Goal: Complete application form: Complete application form

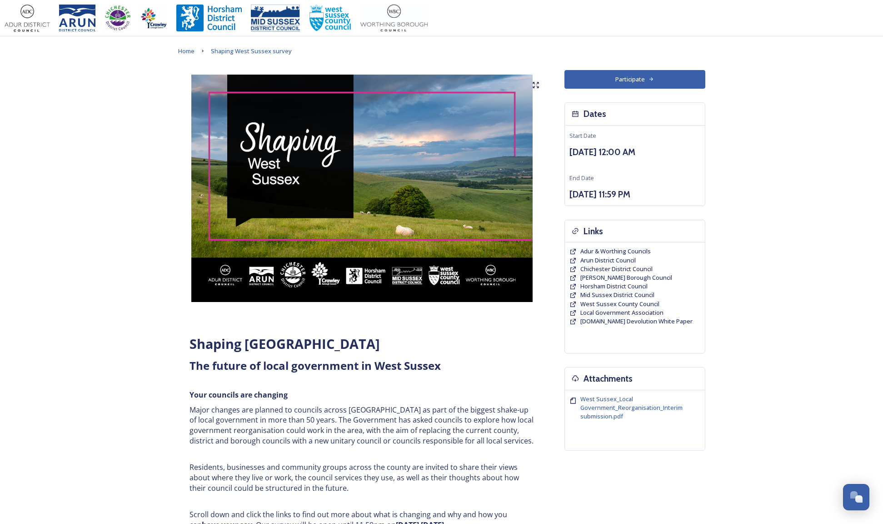
click at [645, 79] on button "Participate" at bounding box center [634, 79] width 141 height 19
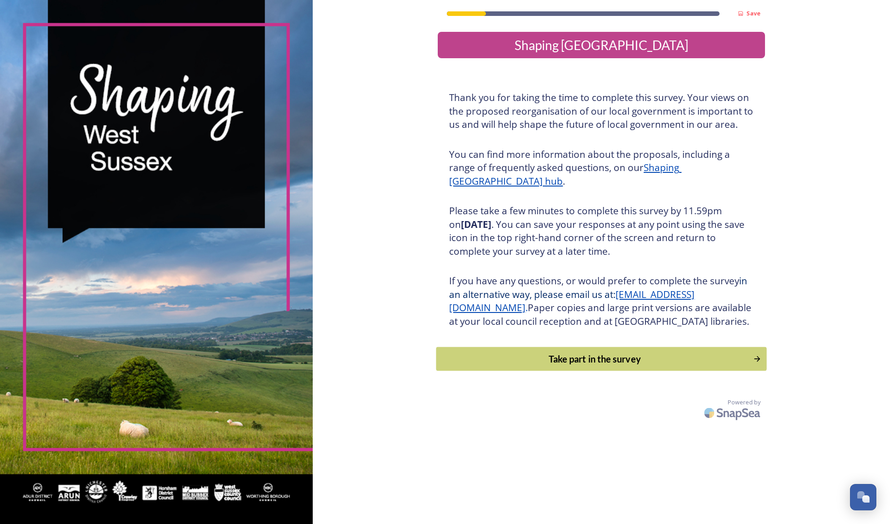
click at [571, 365] on div "Take part in the survey" at bounding box center [594, 359] width 307 height 14
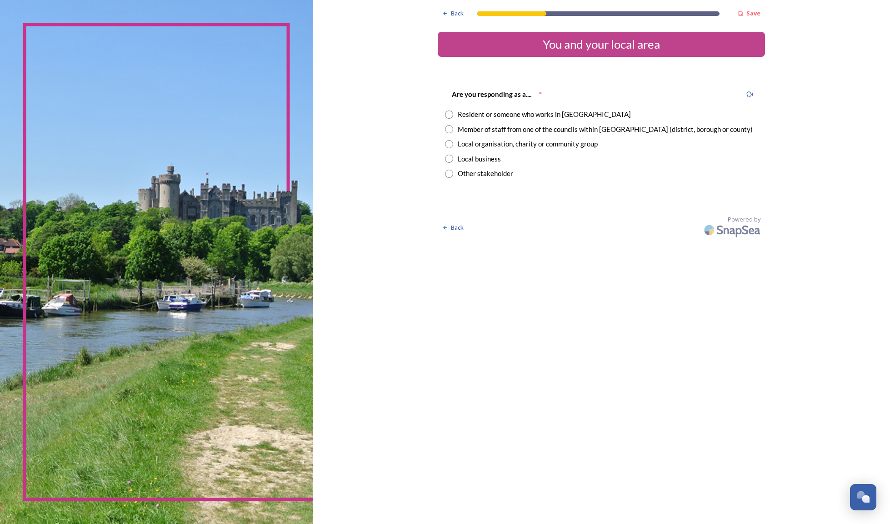
click at [445, 113] on input "radio" at bounding box center [449, 114] width 8 height 8
radio input "true"
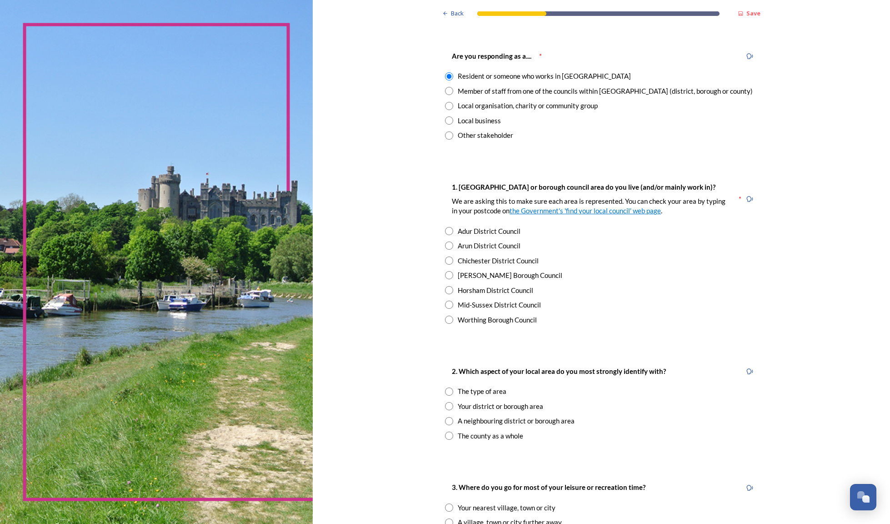
scroll to position [66, 0]
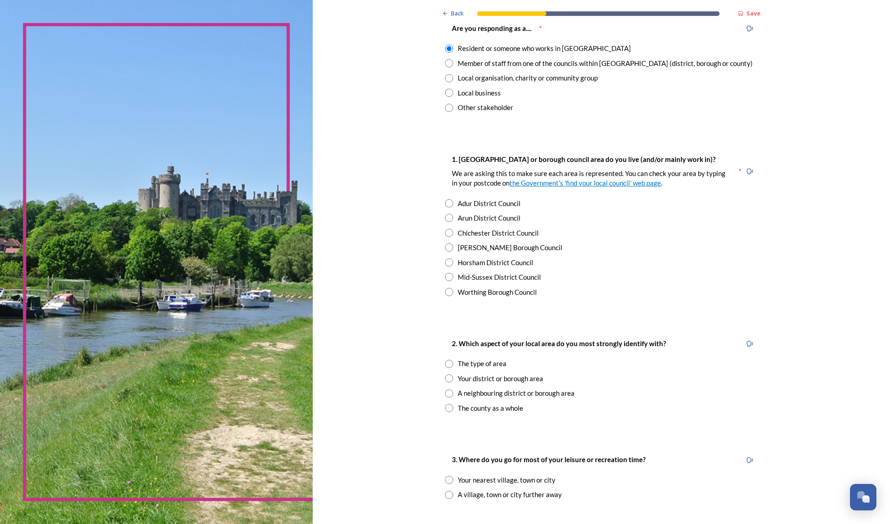
click at [445, 199] on div "Adur District Council" at bounding box center [601, 203] width 313 height 10
radio input "true"
drag, startPoint x: 403, startPoint y: 404, endPoint x: 513, endPoint y: 401, distance: 110.0
click at [445, 404] on input "radio" at bounding box center [449, 408] width 8 height 8
radio input "true"
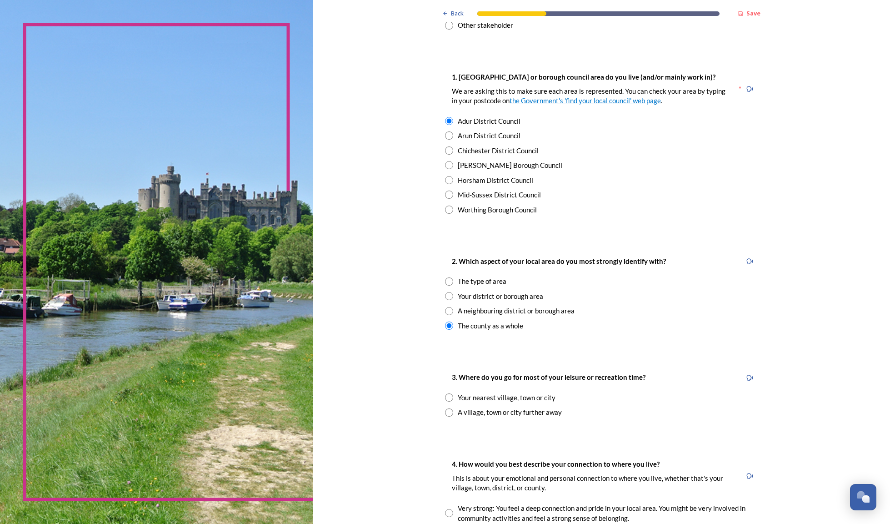
scroll to position [274, 0]
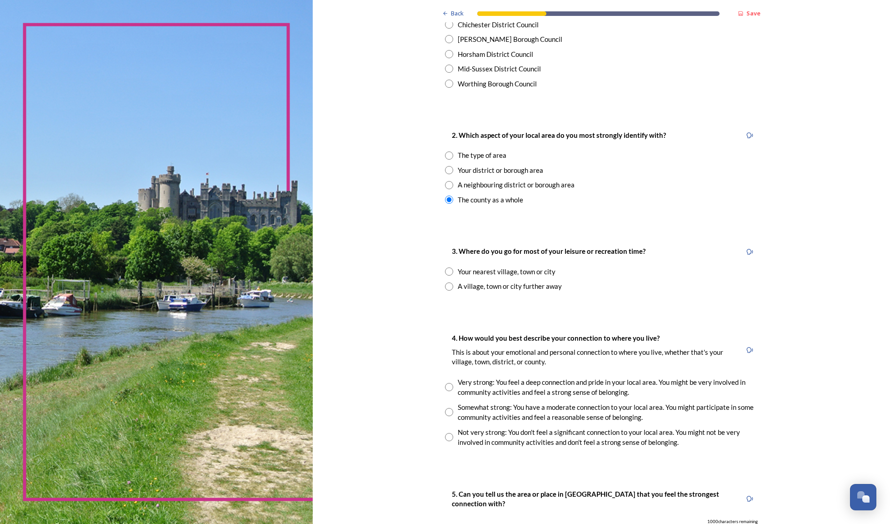
click at [445, 267] on input "radio" at bounding box center [449, 271] width 8 height 8
radio input "true"
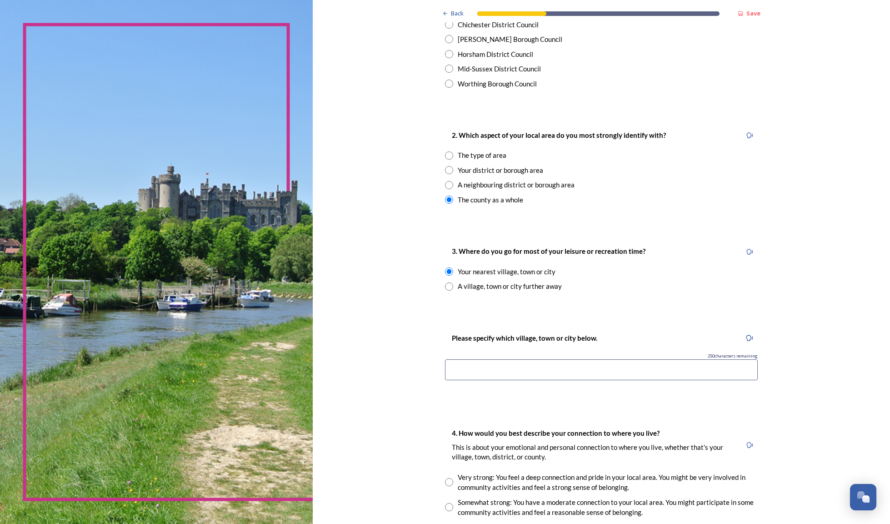
click at [558, 365] on input at bounding box center [601, 369] width 313 height 21
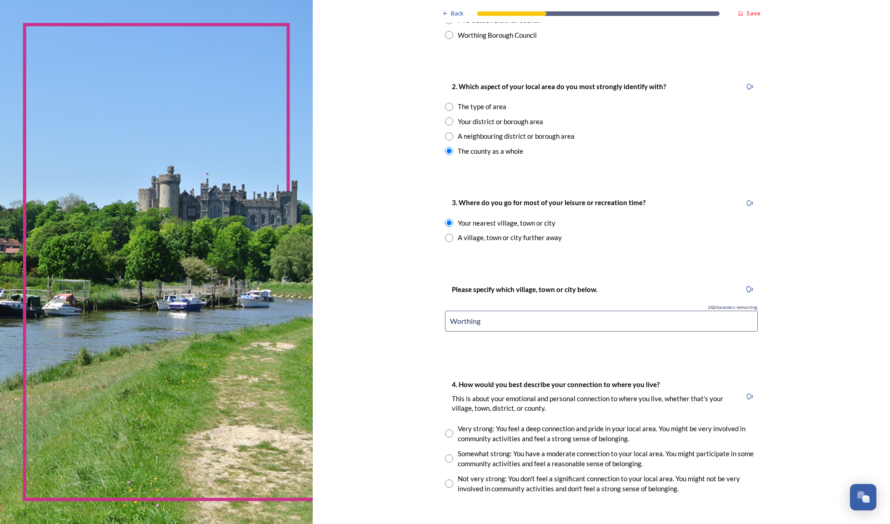
scroll to position [474, 0]
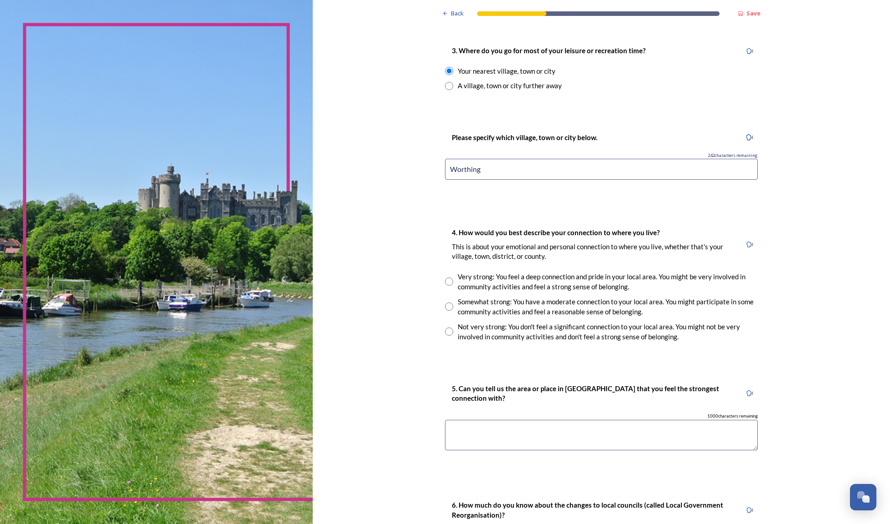
type input "Worthing"
click at [445, 302] on input "radio" at bounding box center [449, 306] width 8 height 8
radio input "true"
click at [549, 424] on textarea at bounding box center [601, 434] width 313 height 30
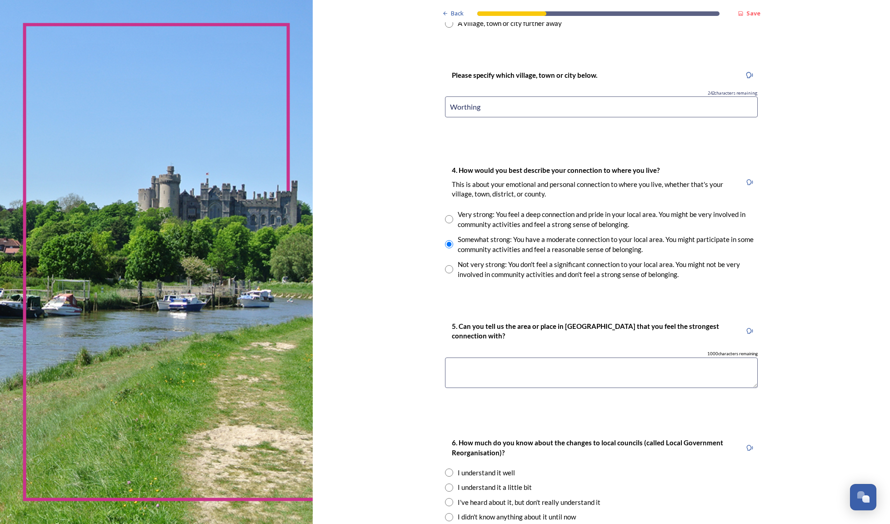
scroll to position [631, 0]
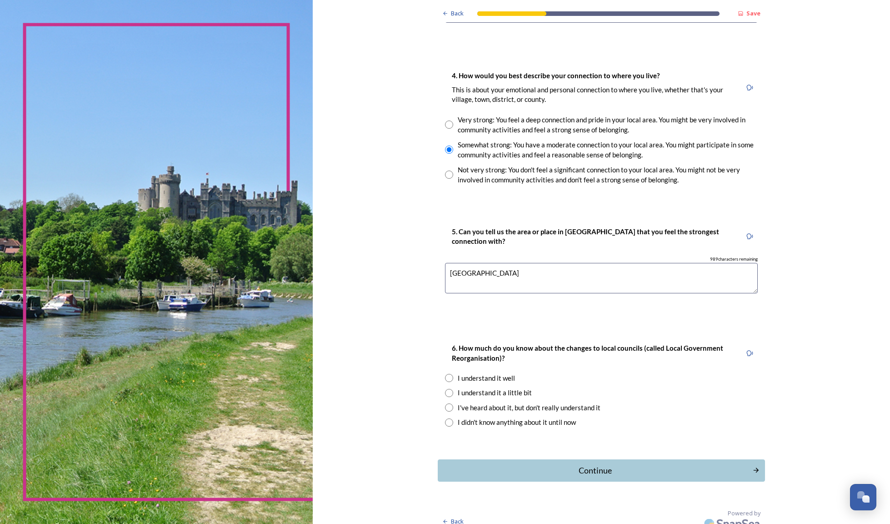
click at [446, 263] on textarea "[GEOGRAPHIC_DATA]" at bounding box center [601, 278] width 313 height 30
click at [521, 267] on textarea "[GEOGRAPHIC_DATA]" at bounding box center [601, 278] width 313 height 30
click at [508, 264] on textarea "[GEOGRAPHIC_DATA]" at bounding box center [601, 278] width 313 height 30
click at [501, 263] on textarea "[GEOGRAPHIC_DATA]" at bounding box center [601, 278] width 313 height 30
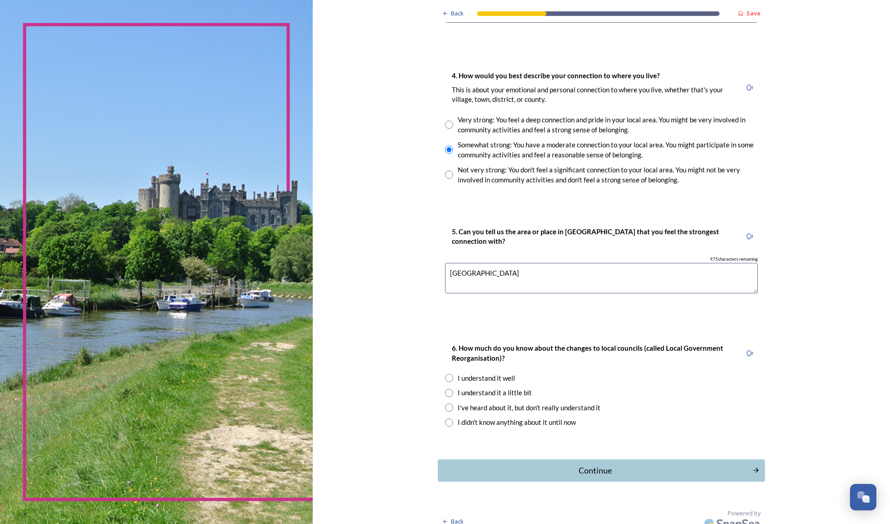
click at [502, 264] on textarea "[GEOGRAPHIC_DATA]" at bounding box center [601, 278] width 313 height 30
click at [445, 273] on textarea "[GEOGRAPHIC_DATA] - good for dog walks and enjoyable wherever you access it. Th…" at bounding box center [601, 278] width 313 height 30
click at [631, 277] on textarea "[GEOGRAPHIC_DATA] - good for dog walks and enjoyable wherever you access it. Th…" at bounding box center [601, 278] width 313 height 30
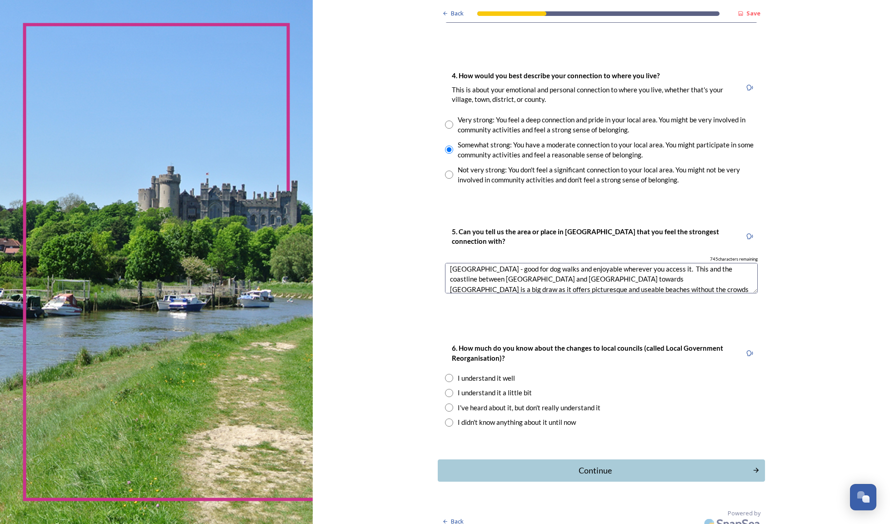
click at [600, 279] on textarea "[GEOGRAPHIC_DATA] - good for dog walks and enjoyable wherever you access it. Th…" at bounding box center [601, 278] width 313 height 30
drag, startPoint x: 582, startPoint y: 282, endPoint x: 568, endPoint y: 280, distance: 13.7
click at [568, 280] on textarea "[GEOGRAPHIC_DATA] - good for dog walks and enjoyable wherever you access it. Th…" at bounding box center [601, 278] width 313 height 30
click at [612, 282] on textarea "[GEOGRAPHIC_DATA] - good for dog walks and enjoyable wherever you access it. Th…" at bounding box center [601, 278] width 313 height 30
click at [588, 279] on textarea "[GEOGRAPHIC_DATA] - good for dog walks and enjoyable wherever you access it. Th…" at bounding box center [601, 278] width 313 height 30
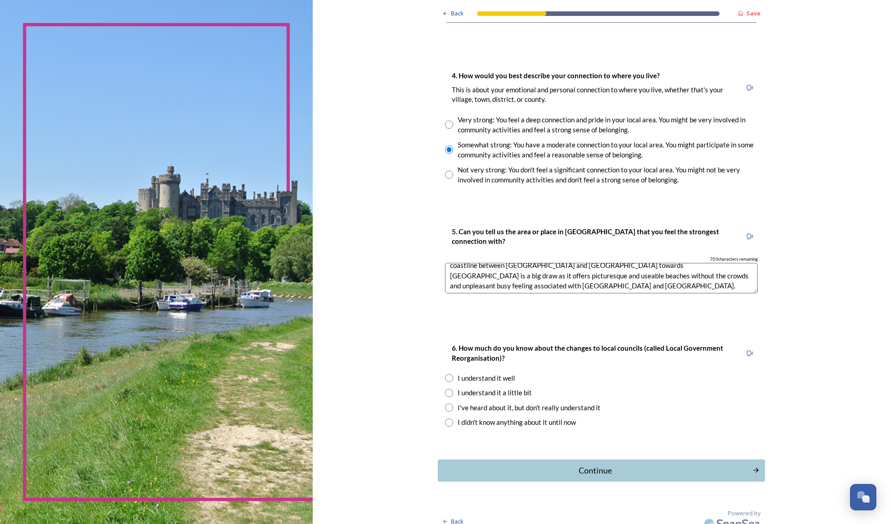
scroll to position [20, 0]
type textarea "[GEOGRAPHIC_DATA] - good for dog walks and enjoyable wherever you access it. Th…"
click at [445, 389] on input "radio" at bounding box center [449, 393] width 8 height 8
radio input "true"
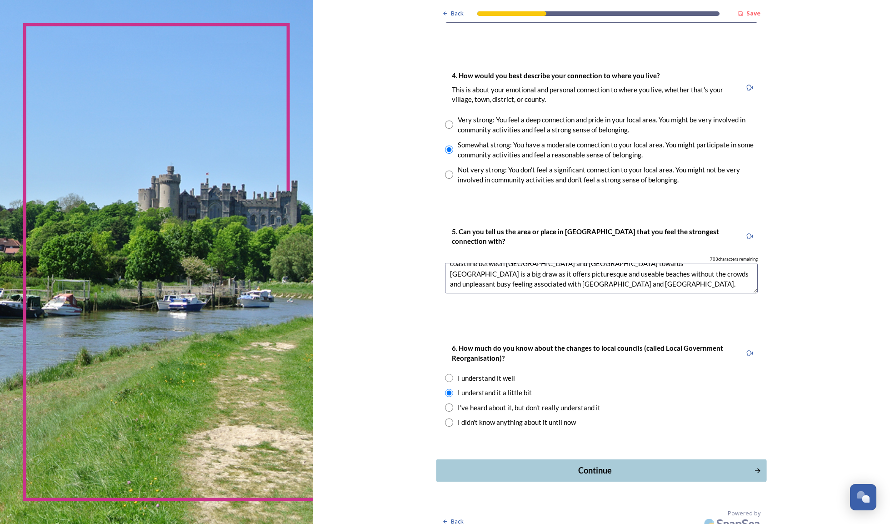
click at [546, 464] on div "Continue" at bounding box center [595, 470] width 308 height 12
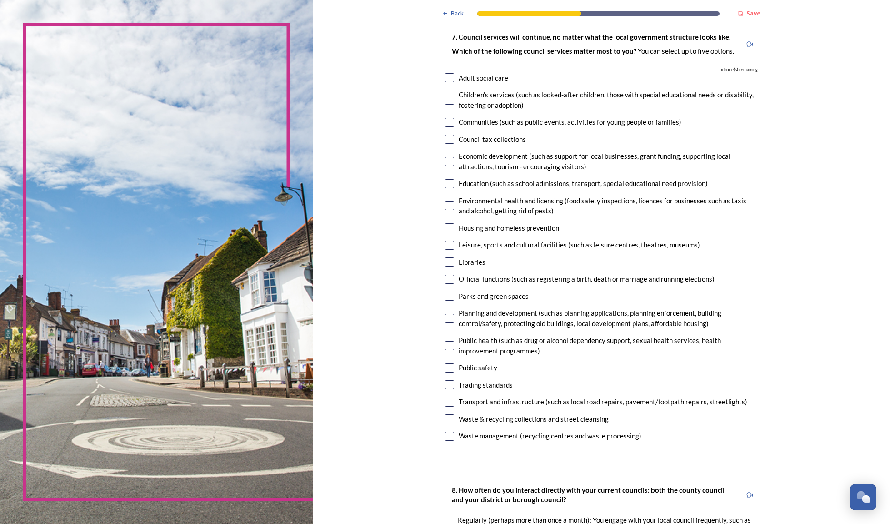
scroll to position [55, 0]
click at [445, 242] on input "checkbox" at bounding box center [449, 246] width 9 height 9
checkbox input "true"
click at [445, 263] on input "checkbox" at bounding box center [449, 263] width 9 height 9
checkbox input "true"
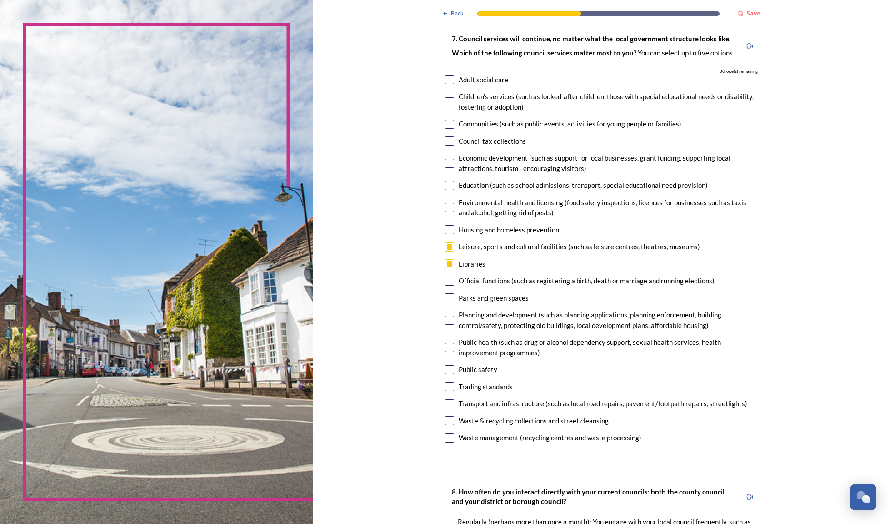
click at [445, 293] on input "checkbox" at bounding box center [449, 297] width 9 height 9
checkbox input "true"
click at [445, 399] on input "checkbox" at bounding box center [449, 403] width 9 height 9
checkbox input "true"
click at [445, 416] on input "checkbox" at bounding box center [449, 420] width 9 height 9
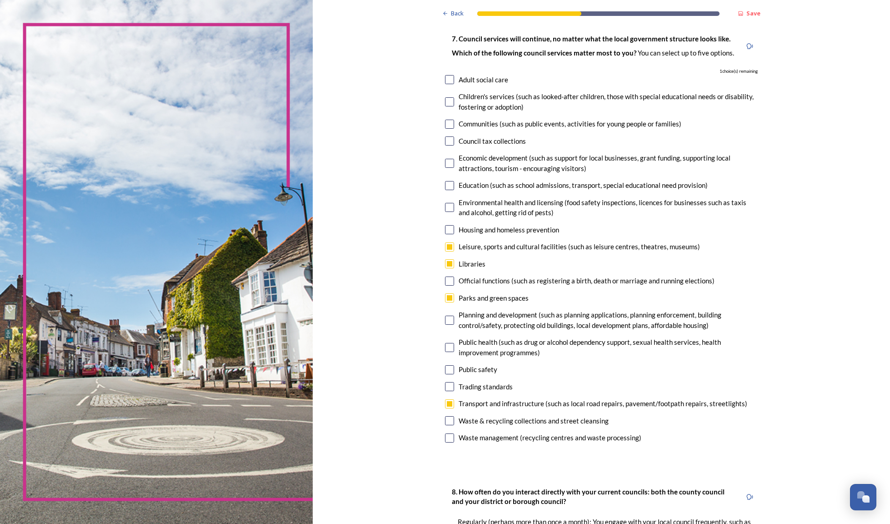
checkbox input "true"
click at [445, 433] on input "checkbox" at bounding box center [449, 437] width 9 height 9
checkbox input "false"
click at [445, 184] on input "checkbox" at bounding box center [449, 185] width 9 height 9
checkbox input "false"
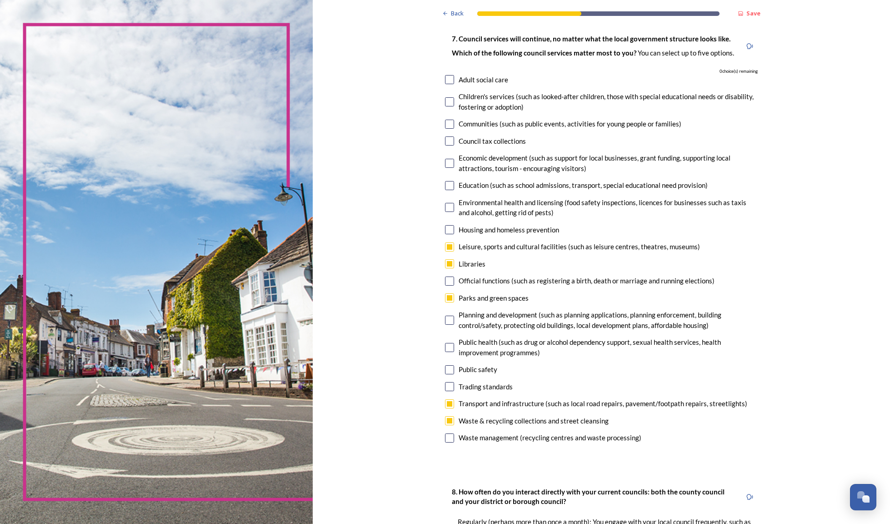
click at [445, 399] on input "checkbox" at bounding box center [449, 403] width 9 height 9
checkbox input "false"
click at [445, 185] on input "checkbox" at bounding box center [449, 185] width 9 height 9
checkbox input "true"
click at [445, 294] on input "checkbox" at bounding box center [449, 297] width 9 height 9
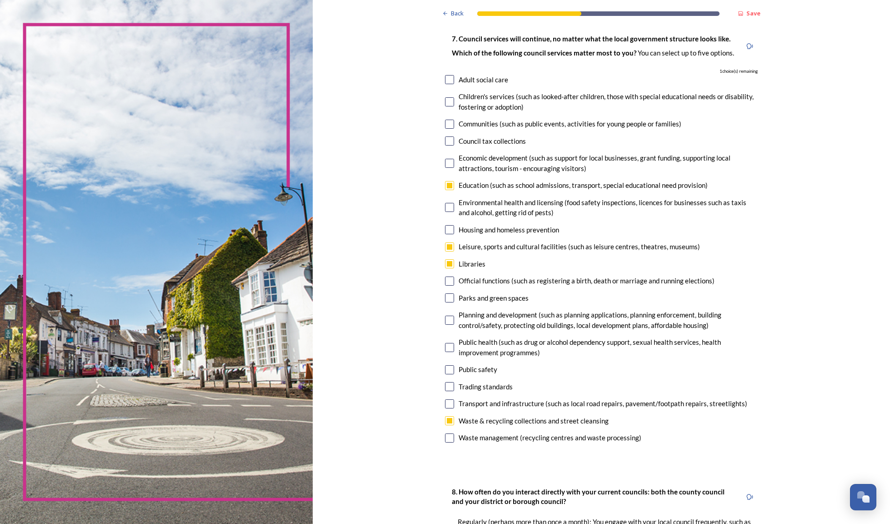
click at [445, 294] on input "checkbox" at bounding box center [449, 297] width 9 height 9
checkbox input "false"
click at [445, 399] on input "checkbox" at bounding box center [449, 403] width 9 height 9
checkbox input "true"
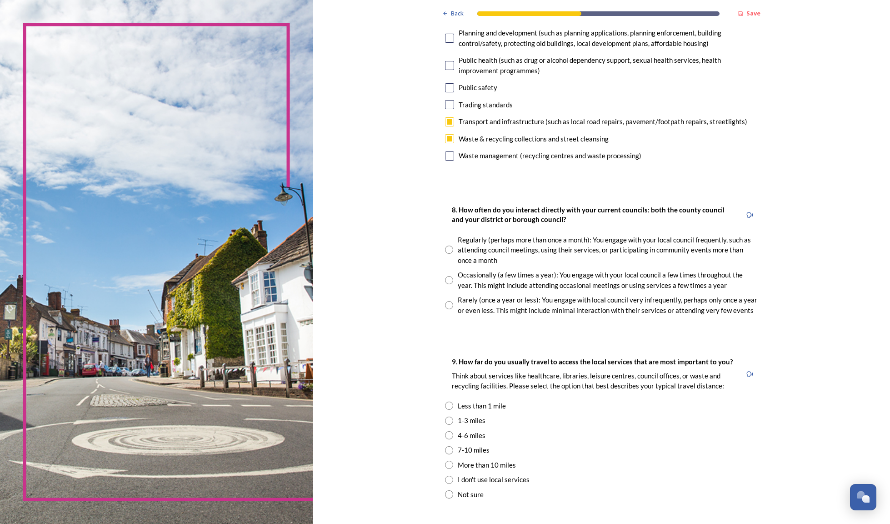
scroll to position [339, 0]
click at [445, 274] on input "radio" at bounding box center [449, 278] width 8 height 8
radio input "true"
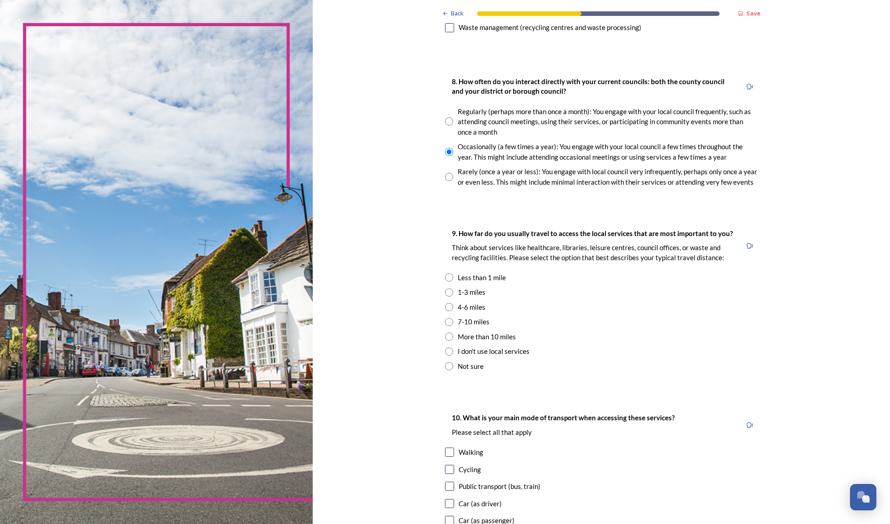
scroll to position [511, 0]
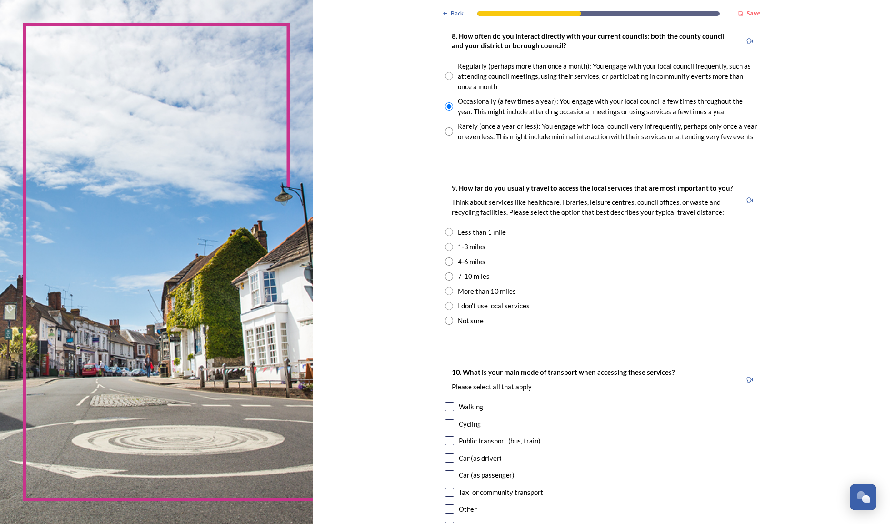
click at [445, 243] on input "radio" at bounding box center [449, 247] width 8 height 8
radio input "true"
click at [779, 339] on div "Back Save Your local services 7. Council services will continue, no matter what…" at bounding box center [601, 64] width 577 height 1151
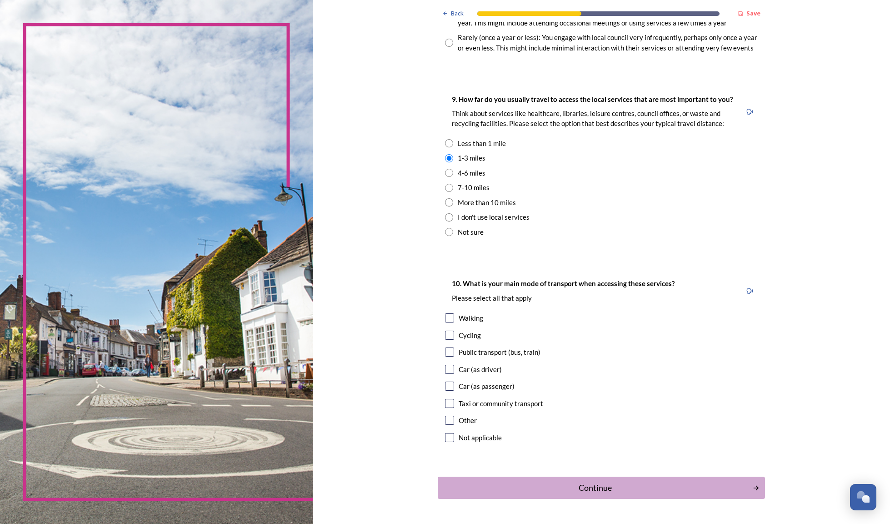
scroll to position [615, 0]
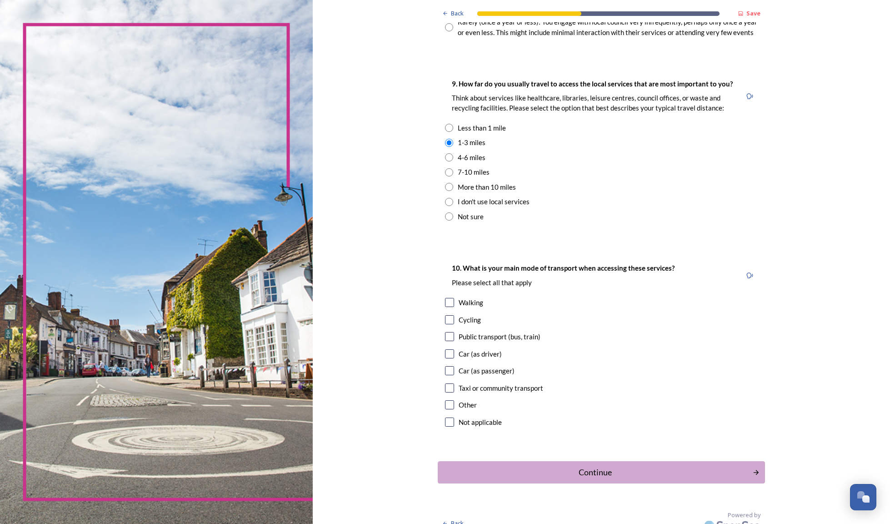
click at [445, 400] on input "checkbox" at bounding box center [449, 404] width 9 height 9
checkbox input "true"
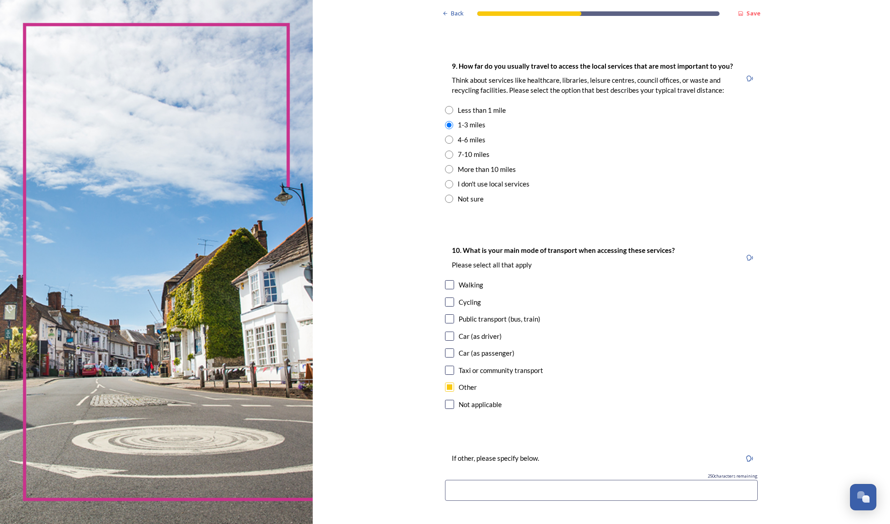
scroll to position [709, 0]
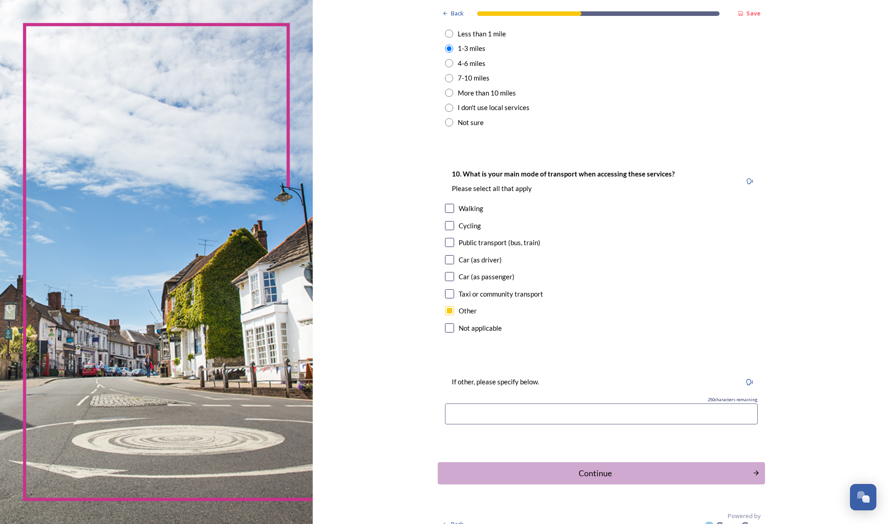
click at [445, 403] on input at bounding box center [601, 413] width 313 height 21
drag, startPoint x: 550, startPoint y: 404, endPoint x: 711, endPoint y: 399, distance: 161.4
click at [711, 399] on div "If other, please specify below. 19 characters remaining Depending on which serv…" at bounding box center [601, 403] width 327 height 72
click at [692, 405] on input "Depending on which service used - I will travel to my GP and [GEOGRAPHIC_DATA]/…" at bounding box center [601, 413] width 313 height 21
type input "Depending on which service used - I will travel to my GP and [GEOGRAPHIC_DATA]/…"
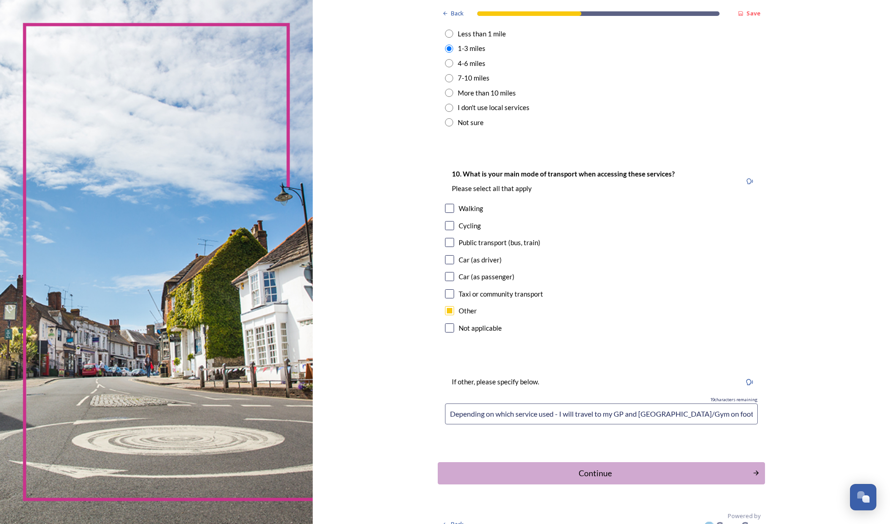
click at [595, 467] on div "Continue" at bounding box center [595, 473] width 308 height 12
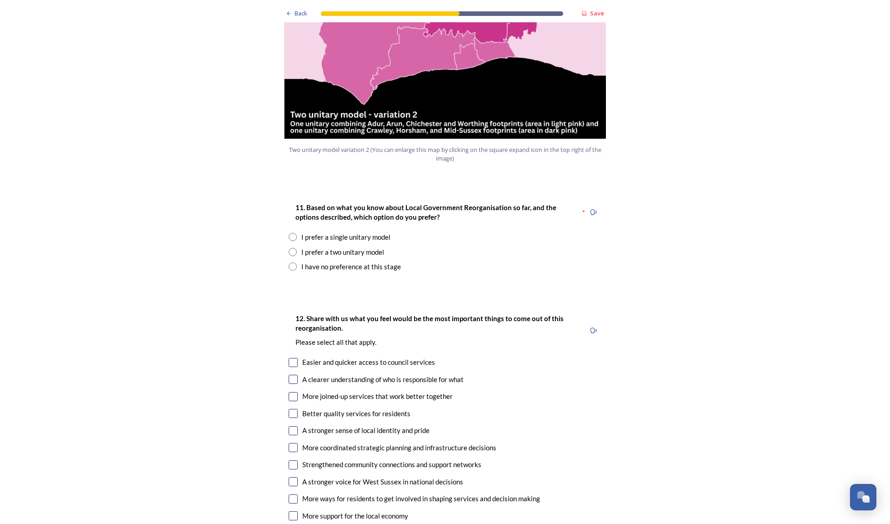
scroll to position [1055, 0]
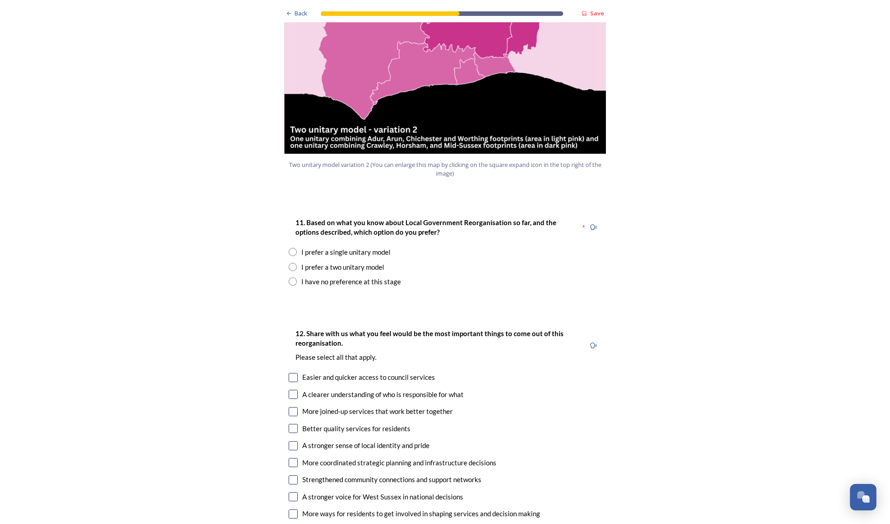
click at [291, 248] on input "radio" at bounding box center [293, 252] width 8 height 8
radio input "true"
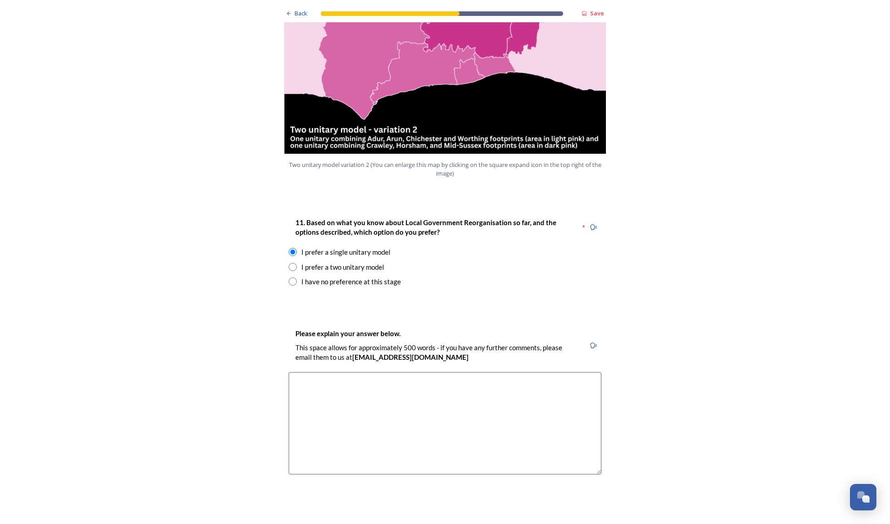
click at [449, 372] on textarea at bounding box center [445, 423] width 313 height 102
drag, startPoint x: 398, startPoint y: 346, endPoint x: 284, endPoint y: 346, distance: 113.6
click at [284, 346] on div "Please explain your answer below. This space allows for approximately 500 words…" at bounding box center [444, 405] width 327 height 173
drag, startPoint x: 312, startPoint y: 357, endPoint x: 296, endPoint y: 359, distance: 16.0
click at [296, 372] on textarea "From living within Adur Council since a child, I have grown to see the service …" at bounding box center [445, 423] width 313 height 102
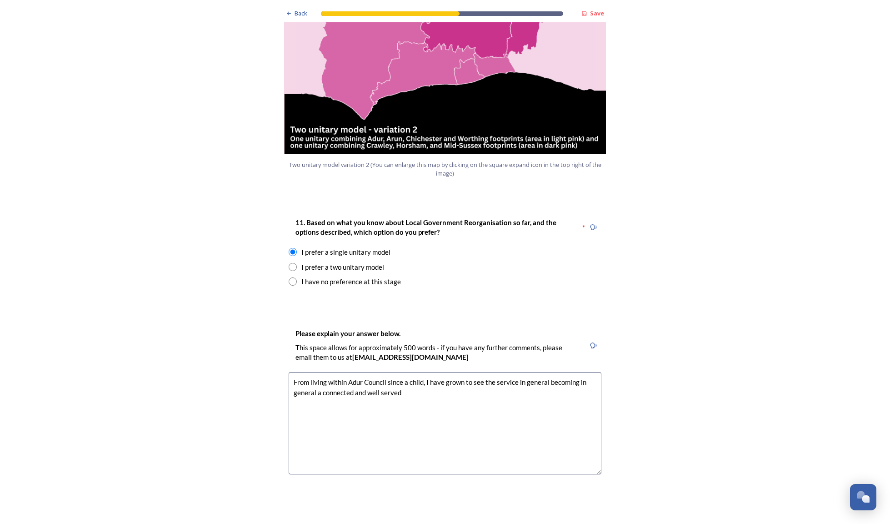
click at [515, 372] on textarea "From living within Adur Council since a child, I have grown to see the service …" at bounding box center [445, 423] width 313 height 102
click at [539, 372] on textarea "From living within Adur Council since a child, I have grown to see the service …" at bounding box center [445, 423] width 313 height 102
click at [385, 372] on textarea "From living within Adur Council since a child, I have grown to see the service …" at bounding box center [445, 423] width 313 height 102
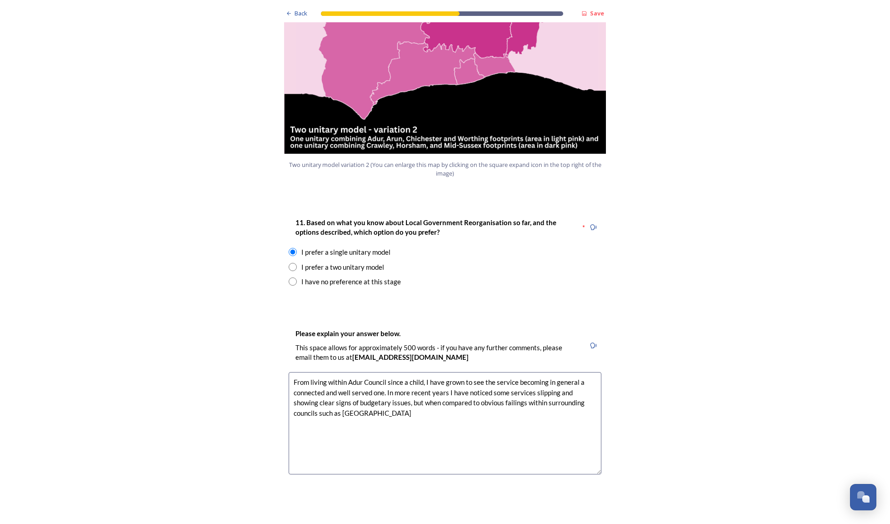
click at [350, 380] on textarea "From living within Adur Council since a child, I have grown to see the service …" at bounding box center [445, 423] width 313 height 102
click at [346, 377] on textarea "From living within Adur Council since a child, I have grown to see the service …" at bounding box center [445, 423] width 313 height 102
drag, startPoint x: 346, startPoint y: 377, endPoint x: 413, endPoint y: 446, distance: 95.5
click at [351, 380] on textarea "From living within Adur Council since a child, I have grown to see the service …" at bounding box center [445, 423] width 313 height 102
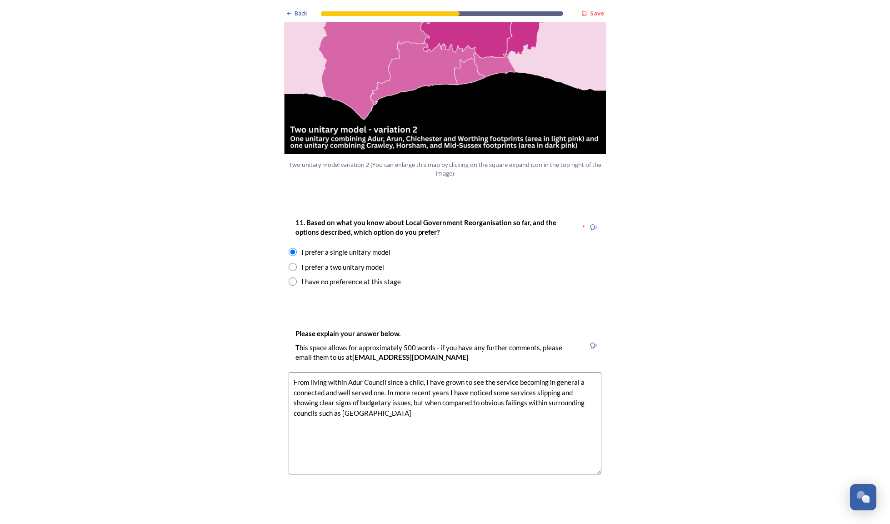
click at [366, 372] on textarea "From living within Adur Council since a child, I have grown to see the service …" at bounding box center [445, 423] width 313 height 102
click at [374, 378] on textarea "From living within Adur Council since a child, I have grown to see the service …" at bounding box center [445, 423] width 313 height 102
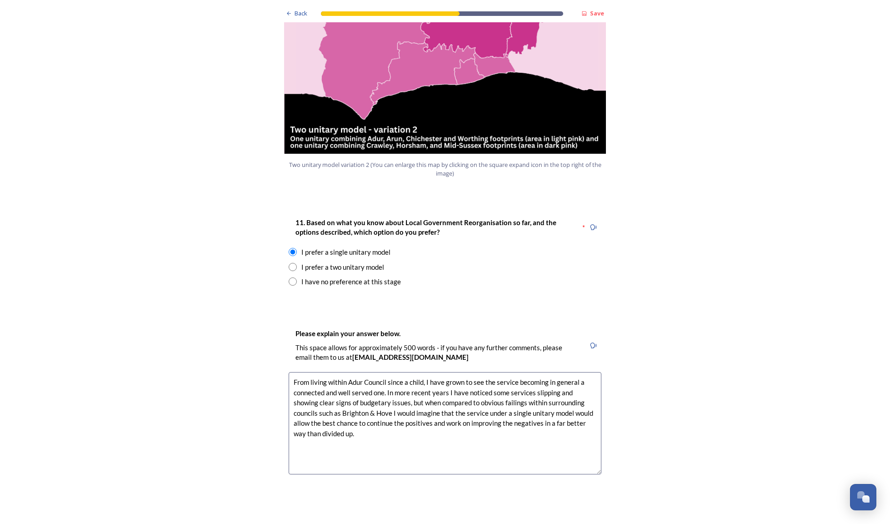
click at [362, 378] on textarea "From living within Adur Council since a child, I have grown to see the service …" at bounding box center [445, 423] width 313 height 102
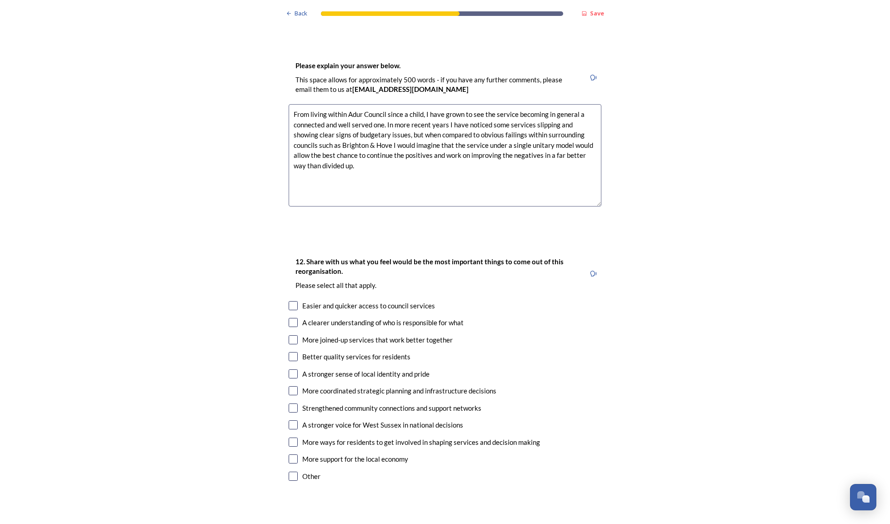
scroll to position [1321, 0]
type textarea "From living within Adur Council since a child, I have grown to see the service …"
click at [293, 337] on input "checkbox" at bounding box center [293, 341] width 9 height 9
checkbox input "true"
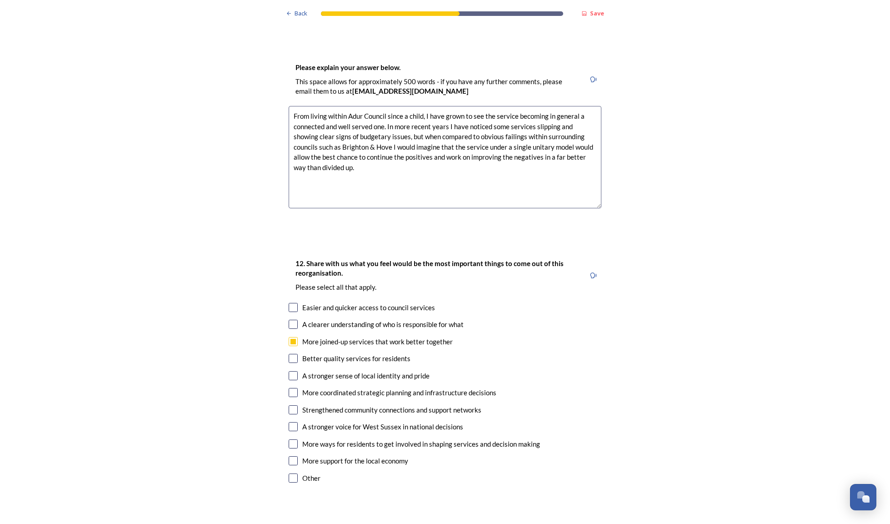
click at [291, 354] on input "checkbox" at bounding box center [293, 358] width 9 height 9
checkbox input "true"
click at [291, 303] on input "checkbox" at bounding box center [293, 307] width 9 height 9
checkbox input "true"
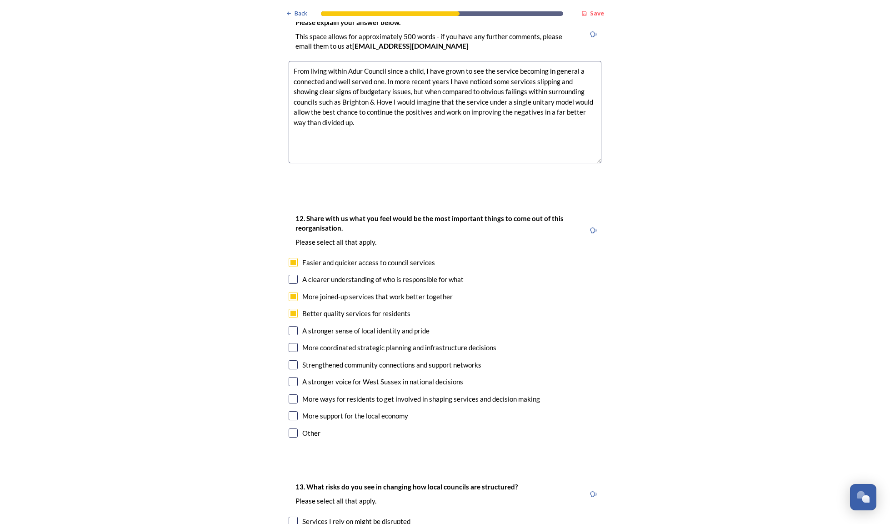
scroll to position [1411, 0]
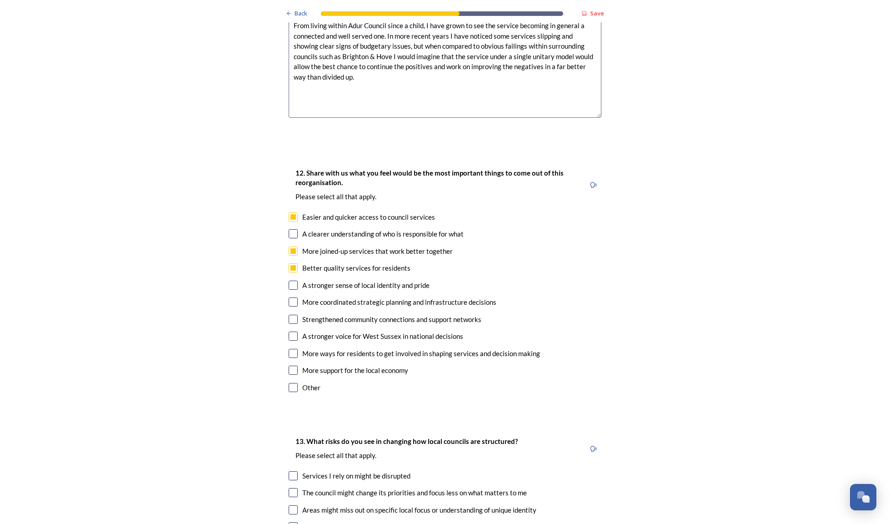
click at [296, 331] on div "A stronger voice for West Sussex in national decisions" at bounding box center [445, 336] width 313 height 10
checkbox input "true"
click at [290, 365] on input "checkbox" at bounding box center [293, 369] width 9 height 9
checkbox input "true"
click at [289, 297] on input "checkbox" at bounding box center [293, 301] width 9 height 9
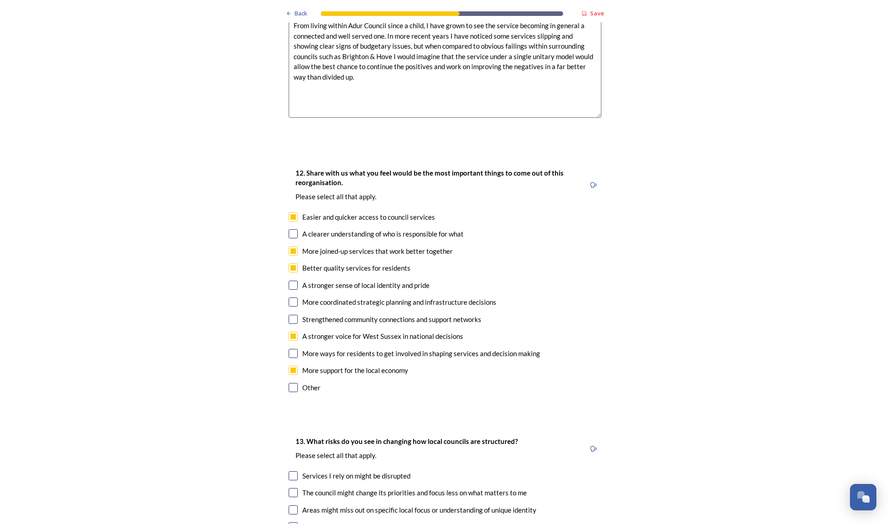
checkbox input "true"
click at [294, 349] on div at bounding box center [293, 353] width 9 height 9
checkbox input "true"
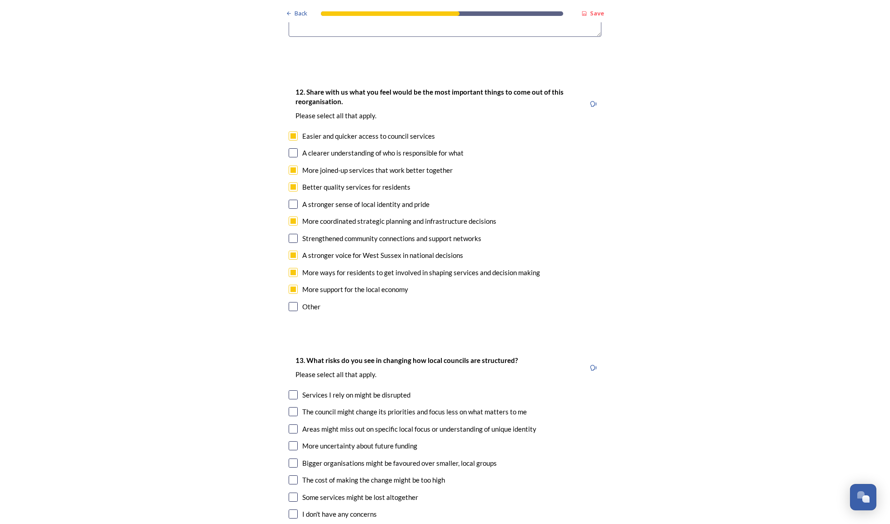
scroll to position [1481, 0]
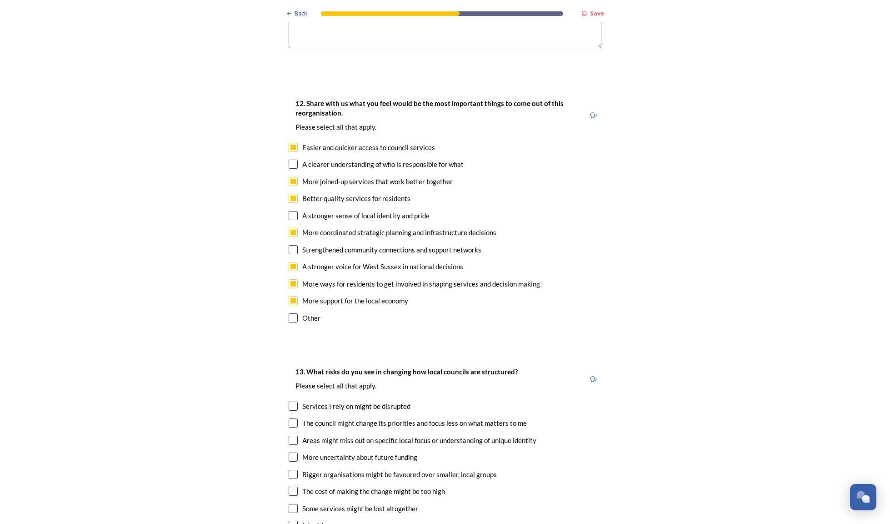
click at [294, 143] on input "checkbox" at bounding box center [293, 147] width 9 height 9
click at [290, 143] on input "checkbox" at bounding box center [293, 147] width 9 height 9
click at [291, 143] on input "checkbox" at bounding box center [293, 147] width 9 height 9
checkbox input "false"
click at [298, 279] on div "More ways for residents to get involved in shaping services and decision making" at bounding box center [445, 284] width 313 height 10
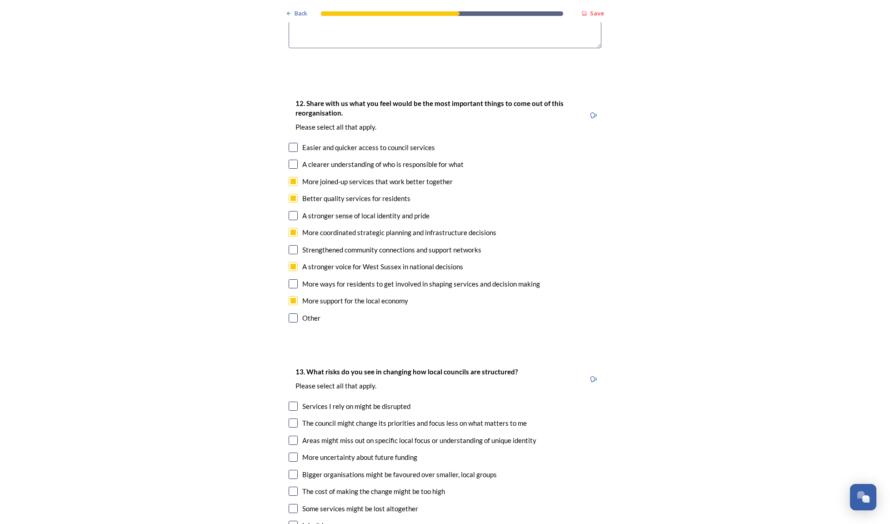
checkbox input "false"
click at [293, 143] on input "checkbox" at bounding box center [293, 147] width 9 height 9
checkbox input "true"
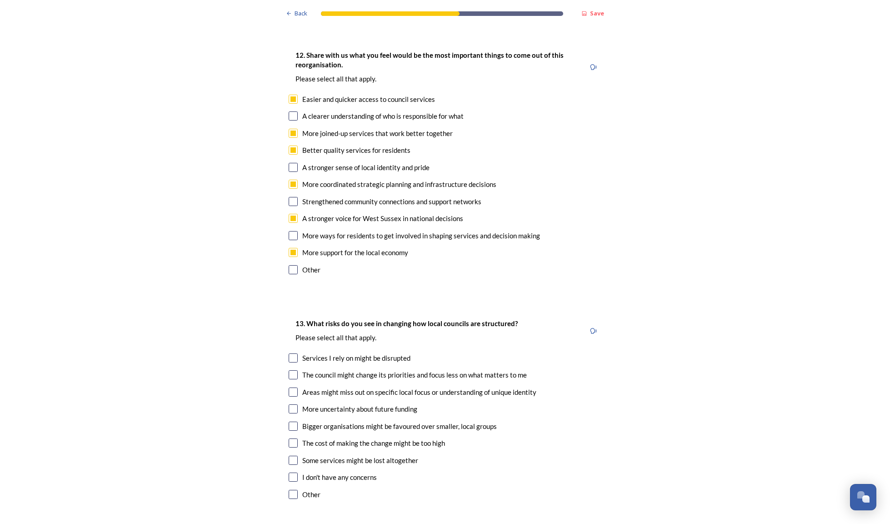
scroll to position [1547, 0]
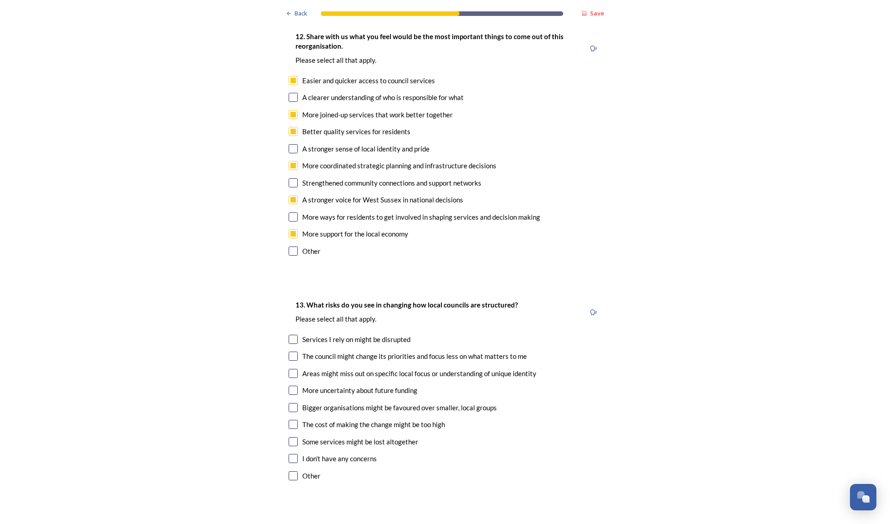
click at [292, 212] on input "checkbox" at bounding box center [293, 216] width 9 height 9
checkbox input "true"
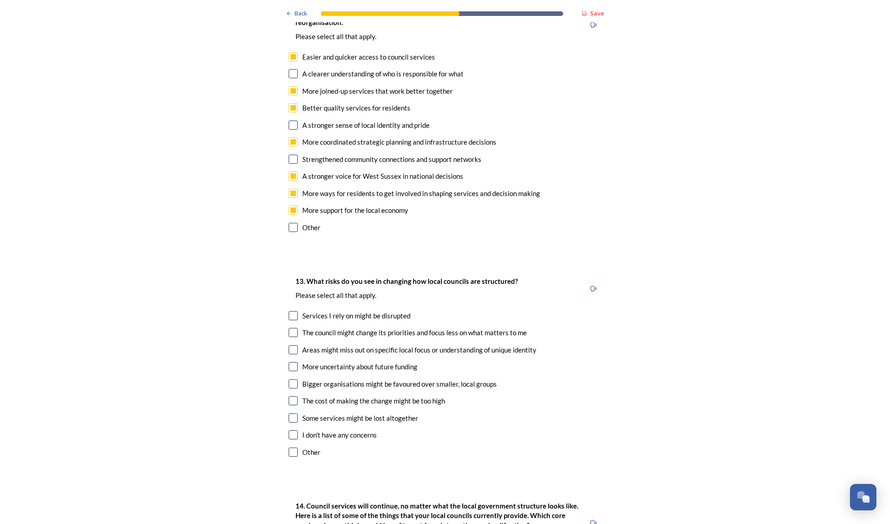
scroll to position [1638, 0]
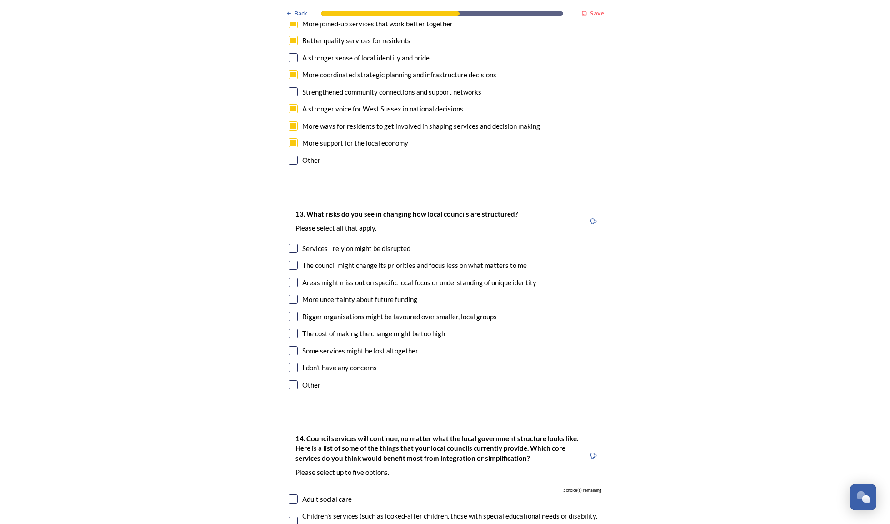
click at [289, 244] on input "checkbox" at bounding box center [293, 248] width 9 height 9
checkbox input "true"
click at [290, 260] on input "checkbox" at bounding box center [293, 264] width 9 height 9
checkbox input "true"
click at [289, 294] on input "checkbox" at bounding box center [293, 298] width 9 height 9
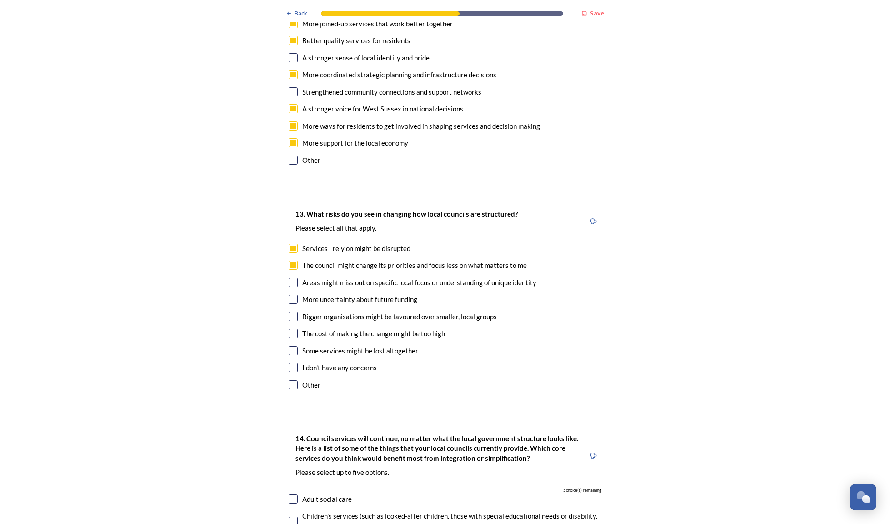
checkbox input "true"
click at [289, 312] on input "checkbox" at bounding box center [293, 316] width 9 height 9
checkbox input "true"
click at [294, 329] on input "checkbox" at bounding box center [293, 333] width 9 height 9
checkbox input "true"
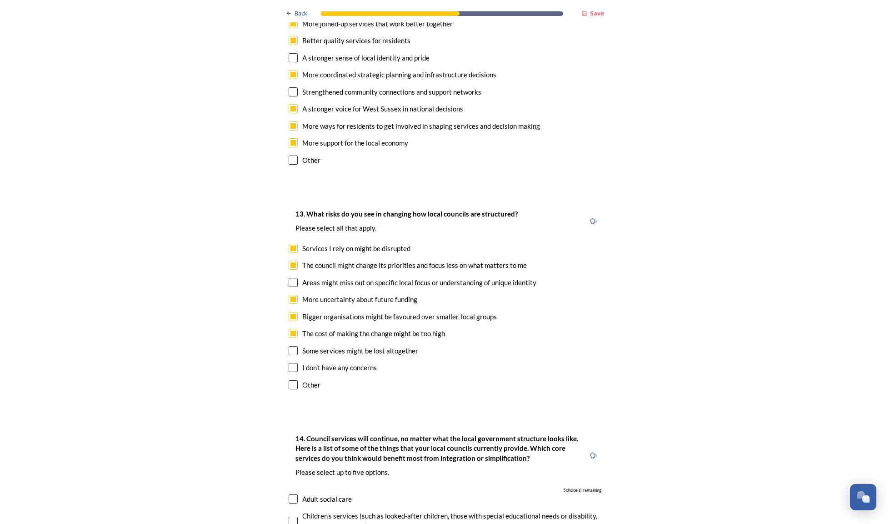
drag, startPoint x: 293, startPoint y: 310, endPoint x: 311, endPoint y: 318, distance: 20.0
click at [293, 346] on input "checkbox" at bounding box center [293, 350] width 9 height 9
checkbox input "true"
click at [291, 380] on input "checkbox" at bounding box center [293, 384] width 9 height 9
checkbox input "true"
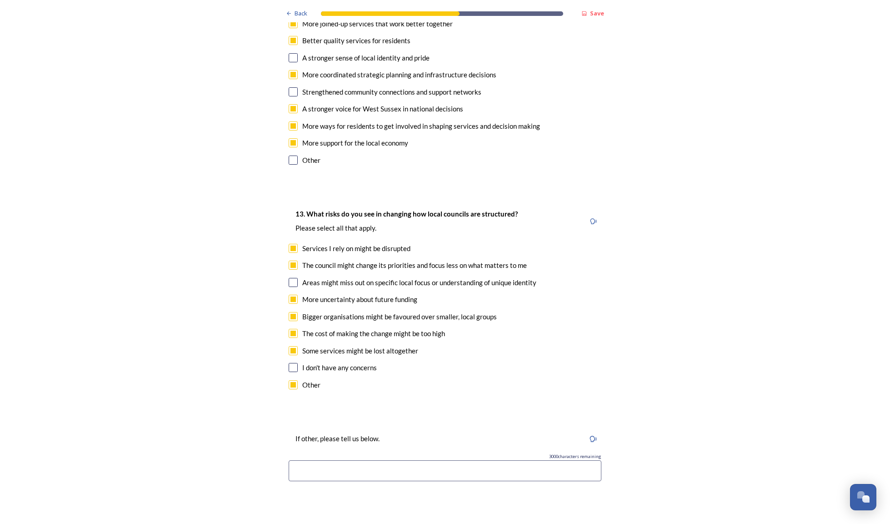
drag, startPoint x: 349, startPoint y: 435, endPoint x: 357, endPoint y: 438, distance: 8.6
click at [349, 460] on input at bounding box center [445, 470] width 313 height 21
click at [289, 329] on input "checkbox" at bounding box center [293, 333] width 9 height 9
checkbox input "false"
click at [328, 460] on input at bounding box center [445, 470] width 313 height 21
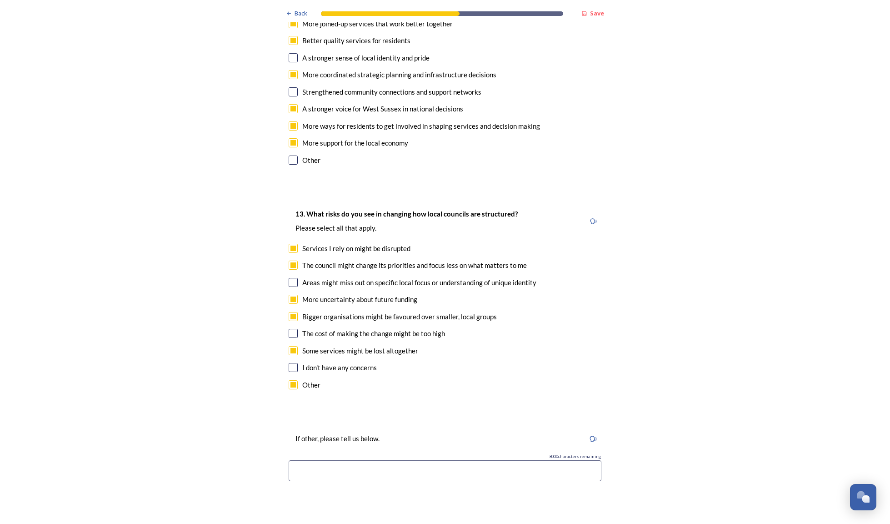
click at [290, 380] on input "checkbox" at bounding box center [293, 384] width 9 height 9
checkbox input "false"
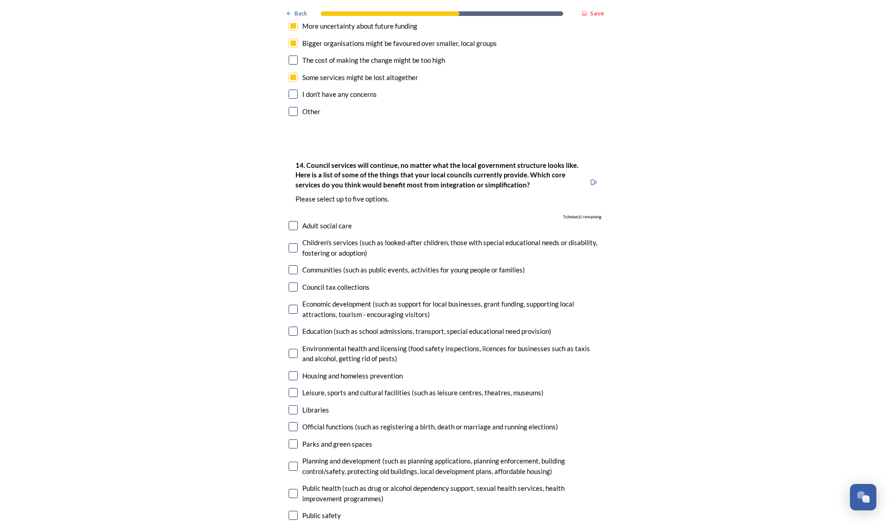
scroll to position [1983, 0]
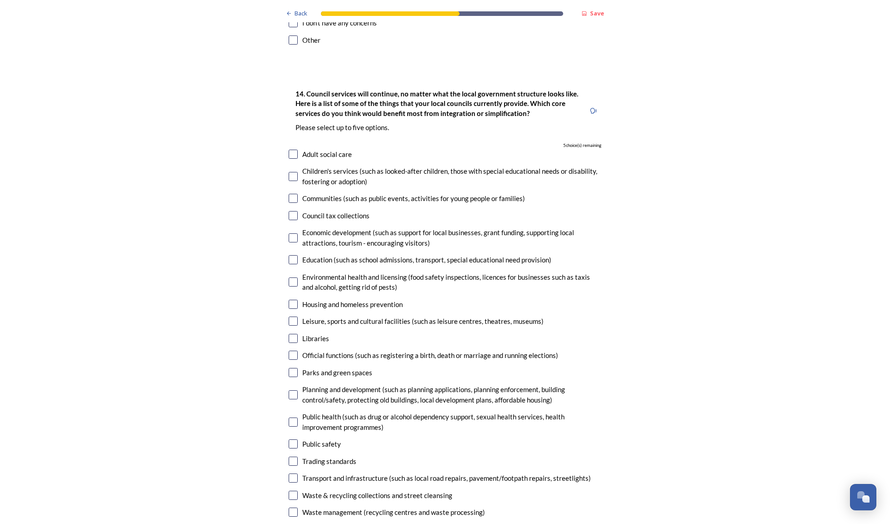
click at [292, 490] on input "checkbox" at bounding box center [293, 494] width 9 height 9
checkbox input "true"
click at [290, 473] on input "checkbox" at bounding box center [293, 477] width 9 height 9
checkbox input "true"
click at [289, 150] on input "checkbox" at bounding box center [293, 154] width 9 height 9
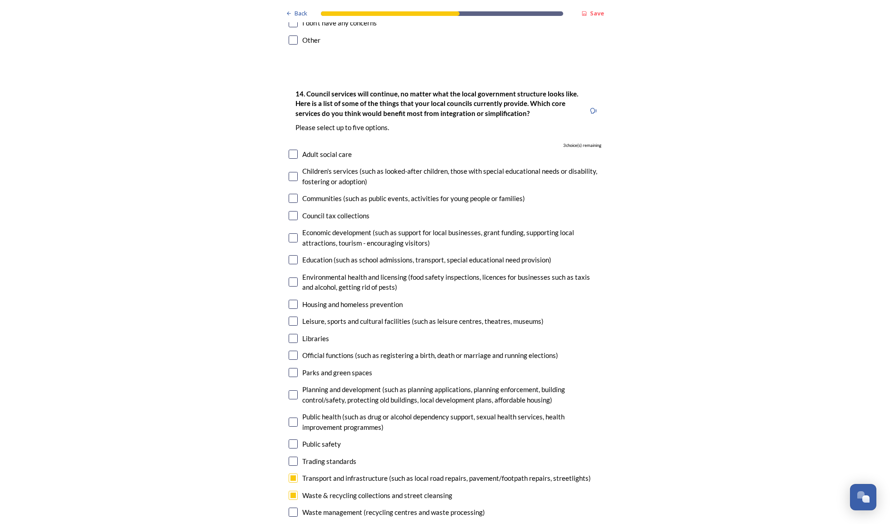
checkbox input "true"
click at [289, 255] on input "checkbox" at bounding box center [293, 259] width 9 height 9
checkbox input "true"
click at [289, 390] on input "checkbox" at bounding box center [293, 394] width 9 height 9
checkbox input "true"
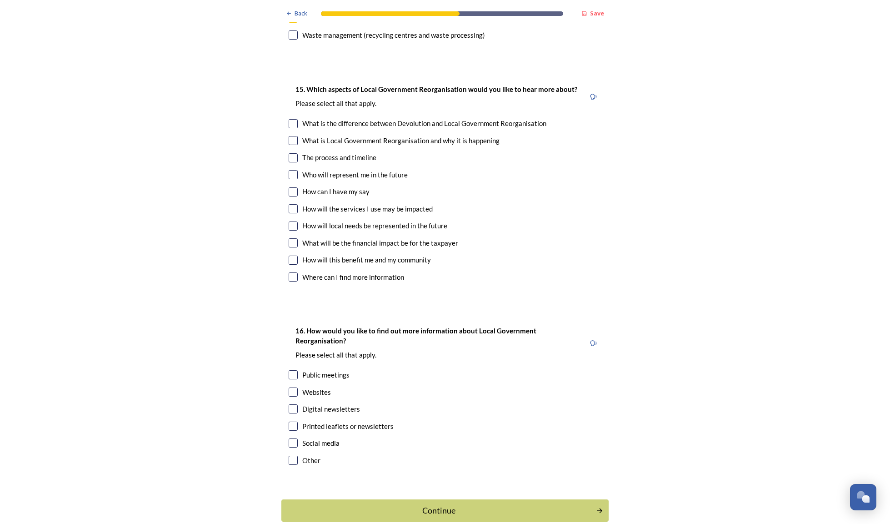
scroll to position [2385, 0]
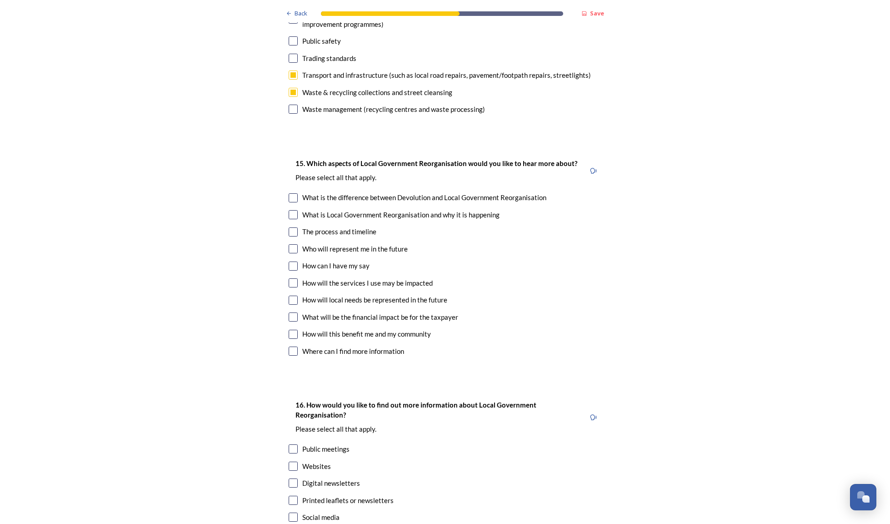
click at [291, 244] on input "checkbox" at bounding box center [293, 248] width 9 height 9
checkbox input "true"
click at [289, 260] on div "How can I have my say" at bounding box center [445, 265] width 313 height 10
checkbox input "true"
click at [293, 278] on input "checkbox" at bounding box center [293, 282] width 9 height 9
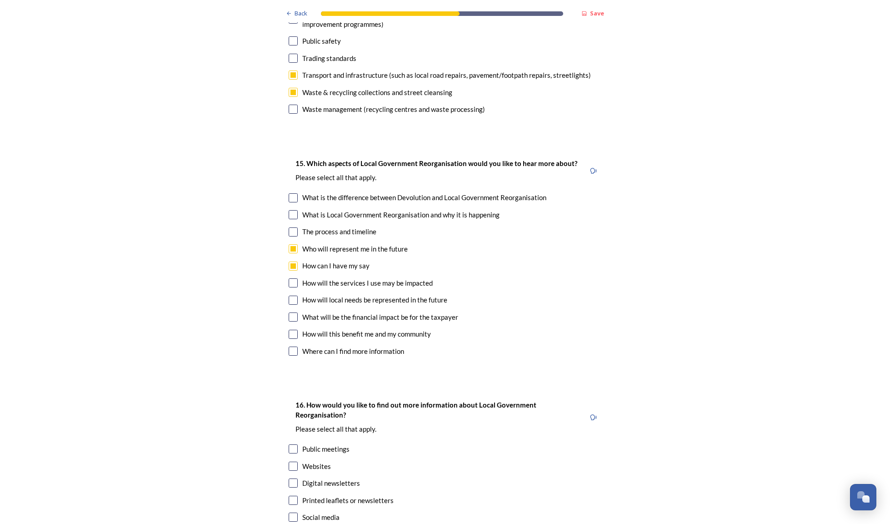
checkbox input "true"
click at [294, 295] on input "checkbox" at bounding box center [293, 299] width 9 height 9
checkbox input "true"
click at [291, 312] on input "checkbox" at bounding box center [293, 316] width 9 height 9
checkbox input "true"
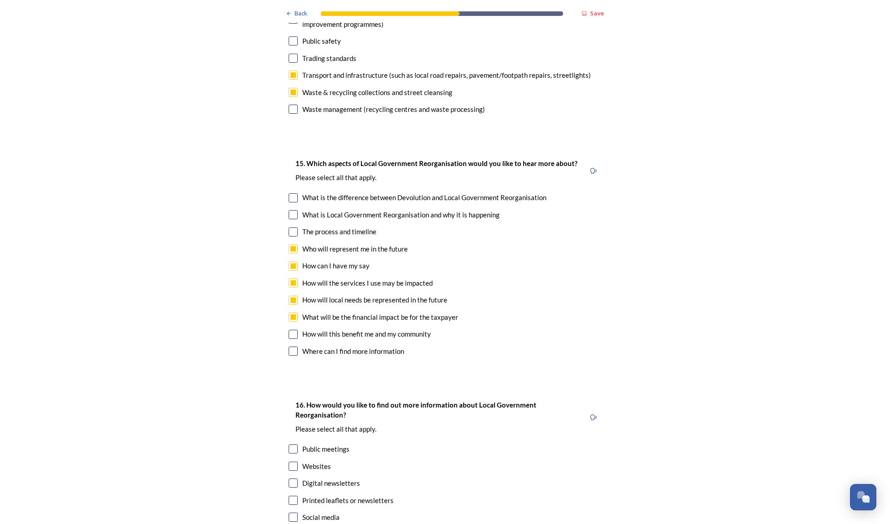
click at [291, 329] on input "checkbox" at bounding box center [293, 333] width 9 height 9
checkbox input "true"
click at [289, 346] on input "checkbox" at bounding box center [293, 350] width 9 height 9
checkbox input "true"
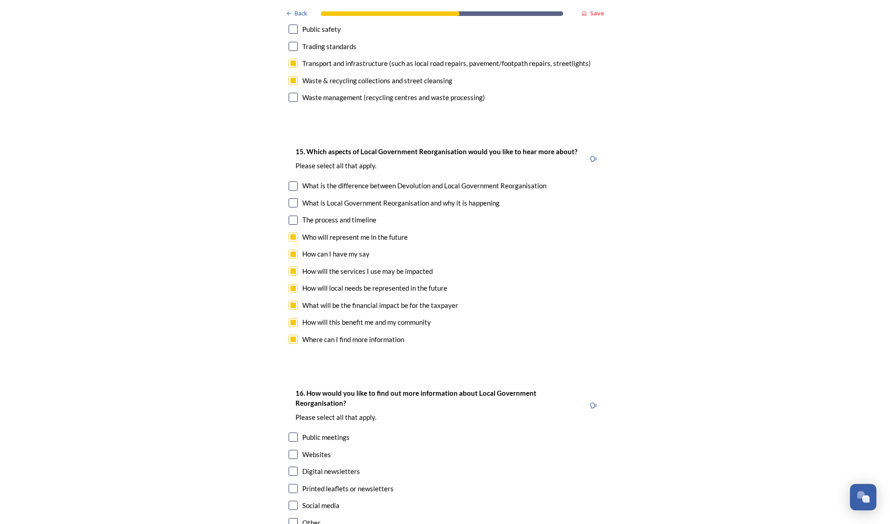
scroll to position [2460, 0]
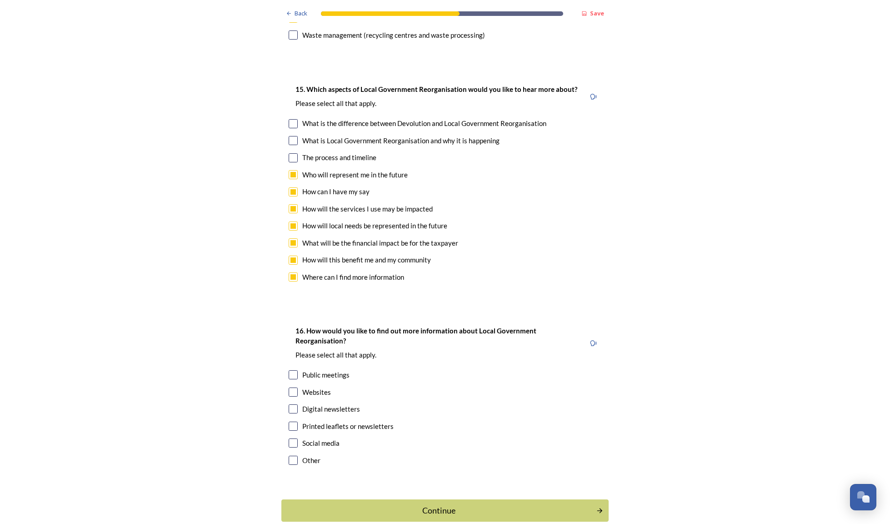
click at [290, 421] on input "checkbox" at bounding box center [293, 425] width 9 height 9
click at [289, 421] on input "checkbox" at bounding box center [293, 425] width 9 height 9
checkbox input "false"
click at [293, 455] on input "checkbox" at bounding box center [293, 459] width 9 height 9
checkbox input "true"
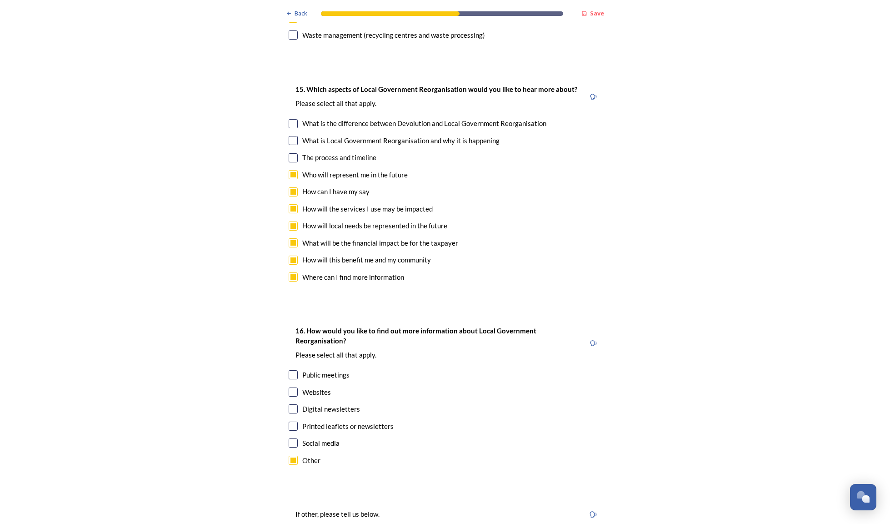
scroll to position [2554, 0]
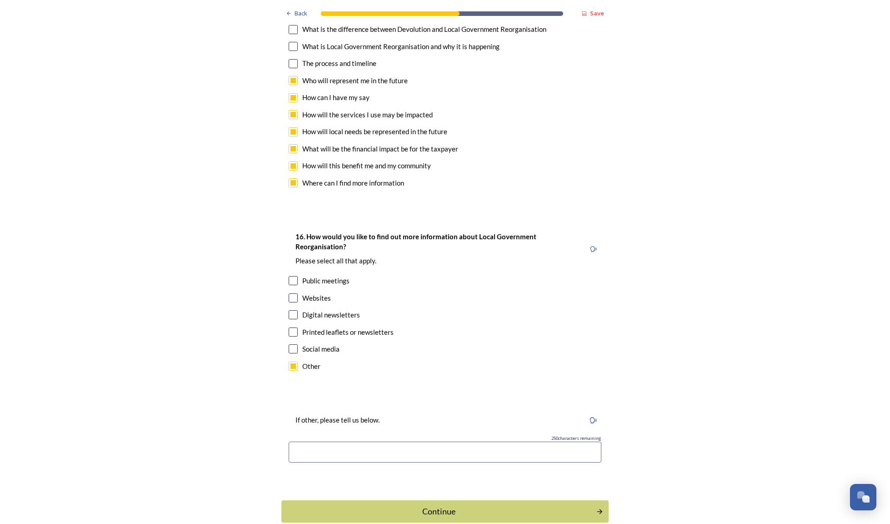
click at [357, 441] on input at bounding box center [445, 451] width 313 height 21
drag, startPoint x: 594, startPoint y: 402, endPoint x: 554, endPoint y: 402, distance: 40.0
click at [554, 441] on input "I think all of the above should be utilised to inform all residents in the clea…" at bounding box center [445, 451] width 313 height 21
click at [568, 441] on input "I think all of the above should be utilised to inform all residents in the clea…" at bounding box center [445, 451] width 313 height 21
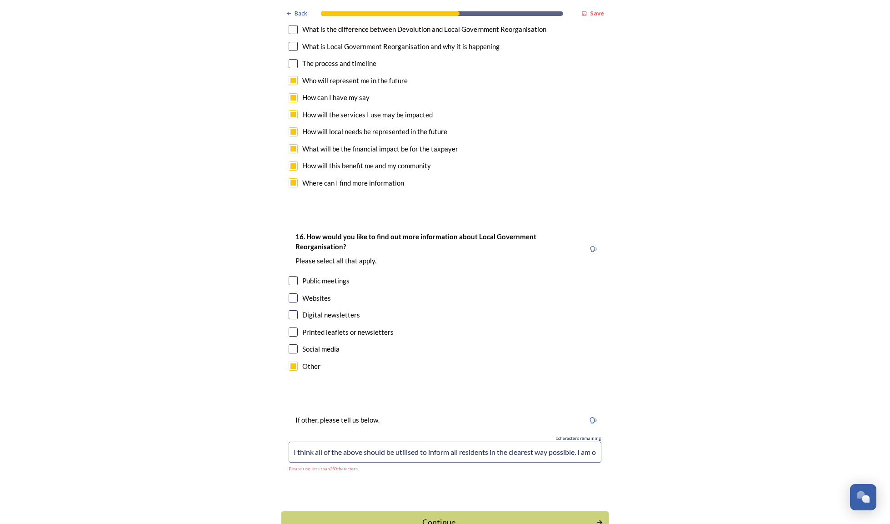
drag, startPoint x: 517, startPoint y: 401, endPoint x: 728, endPoint y: 424, distance: 212.0
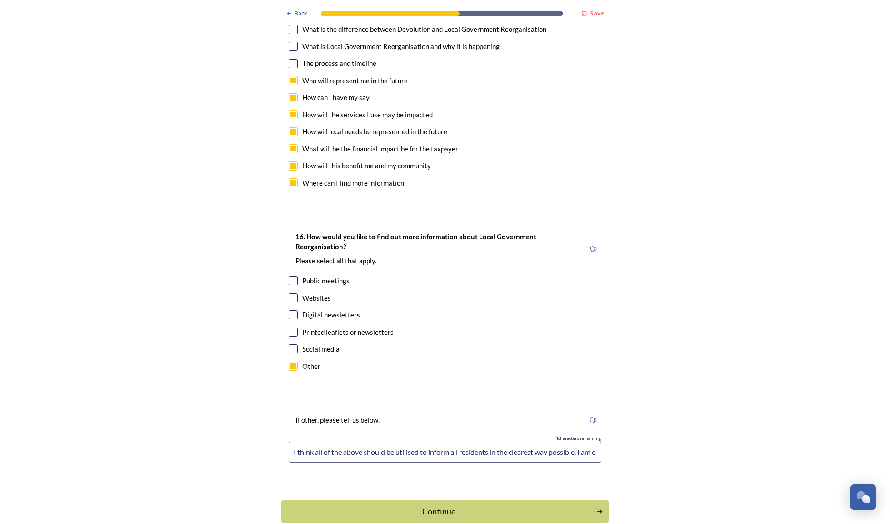
drag, startPoint x: 477, startPoint y: 403, endPoint x: 191, endPoint y: 389, distance: 286.2
drag, startPoint x: 314, startPoint y: 401, endPoint x: 218, endPoint y: 401, distance: 96.3
click at [434, 441] on input "All of the above should be utilised to inform all residents in the clearest way…" at bounding box center [445, 451] width 313 height 21
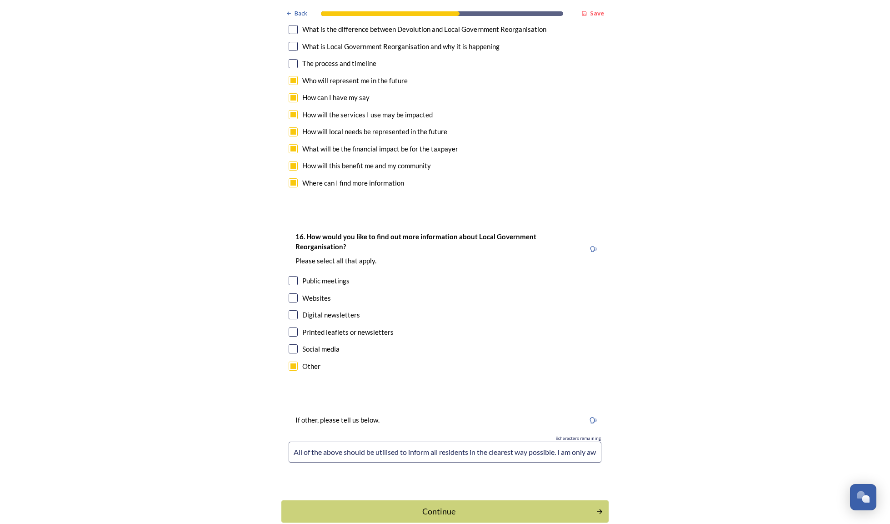
click at [434, 441] on input "All of the above should be utilised to inform all residents in the clearest way…" at bounding box center [445, 451] width 313 height 21
click at [432, 441] on input "All of the above should be utilised to inform all residents in the clearest way…" at bounding box center [445, 451] width 313 height 21
drag, startPoint x: 478, startPoint y: 405, endPoint x: 619, endPoint y: 405, distance: 141.3
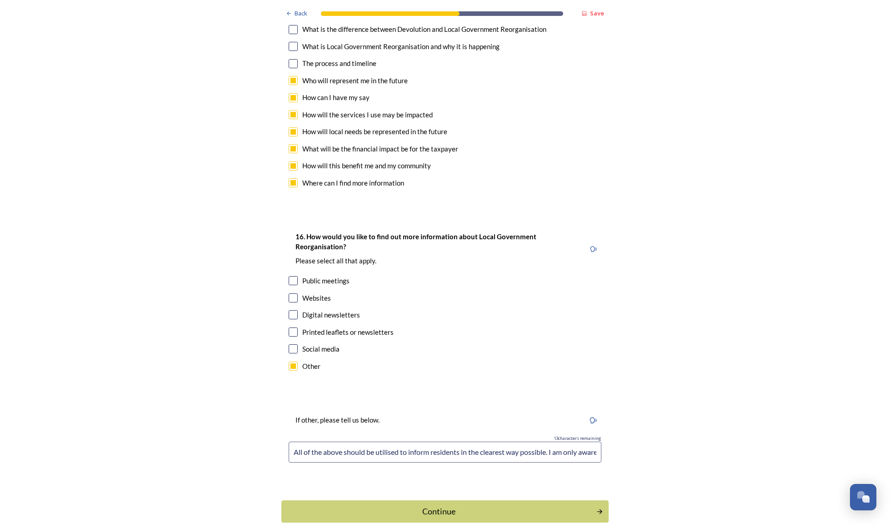
click at [526, 441] on input "All of the above should be utilised to inform residents in the clearest way pos…" at bounding box center [445, 451] width 313 height 21
drag, startPoint x: 537, startPoint y: 400, endPoint x: 620, endPoint y: 400, distance: 82.7
click at [299, 441] on input "All of the above should be utilised to inform residents in the clearest way pos…" at bounding box center [445, 451] width 313 height 21
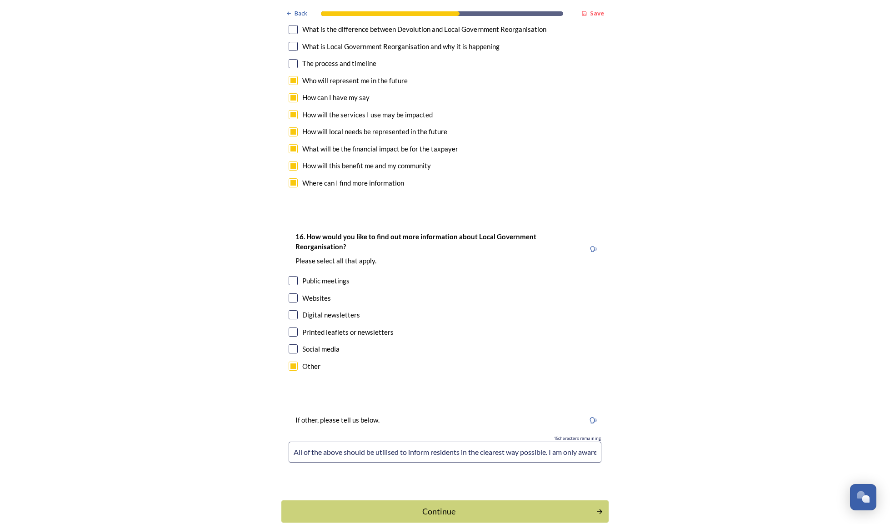
drag, startPoint x: 522, startPoint y: 399, endPoint x: 644, endPoint y: 397, distance: 121.8
click at [591, 441] on input "All of the above should be utilised to inform residents in the clearest way pos…" at bounding box center [445, 451] width 313 height 21
drag, startPoint x: 486, startPoint y: 403, endPoint x: 197, endPoint y: 406, distance: 289.1
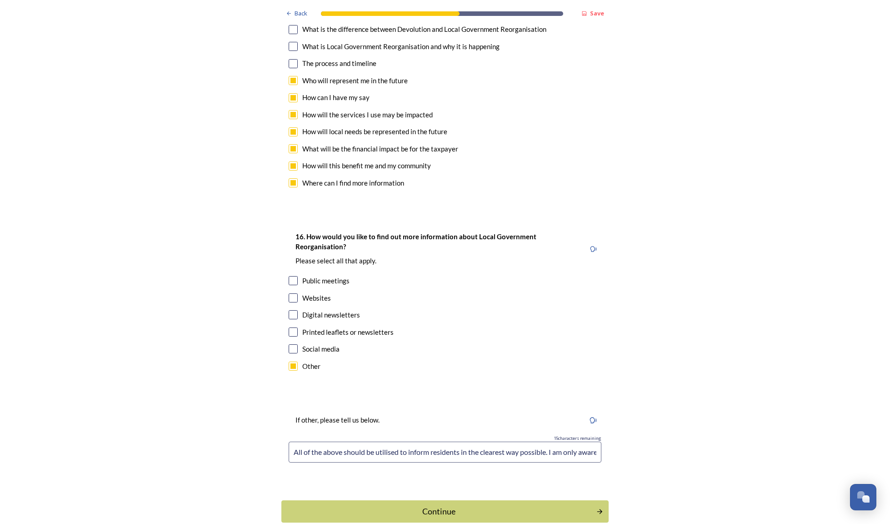
click at [316, 441] on input "All of the above should be utilised to inform residents in the clearest way pos…" at bounding box center [445, 451] width 313 height 21
drag, startPoint x: 334, startPoint y: 402, endPoint x: 669, endPoint y: 394, distance: 335.9
click at [555, 441] on input "All of the above should be utilised to inform residents in the clearest way pos…" at bounding box center [445, 451] width 313 height 21
click at [571, 441] on input "All of the above should be utilised to inform residents in the clearest way pos…" at bounding box center [445, 451] width 313 height 21
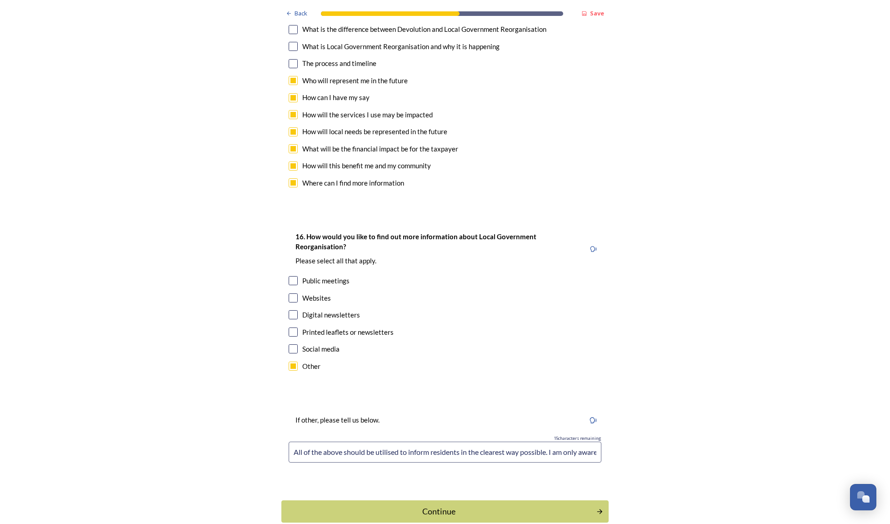
click at [571, 441] on input "All of the above should be utilised to inform residents in the clearest way pos…" at bounding box center [445, 451] width 313 height 21
click at [592, 441] on input "All of the above should be utilised to inform residents in the clearest way pos…" at bounding box center [445, 451] width 313 height 21
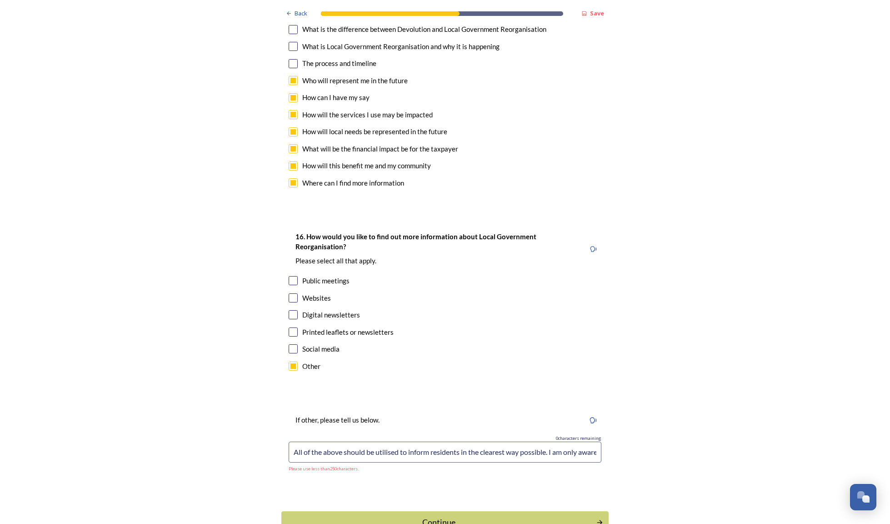
drag, startPoint x: 386, startPoint y: 401, endPoint x: 373, endPoint y: 398, distance: 13.9
click at [373, 441] on input "All of the above should be utilised to inform residents in the clearest way pos…" at bounding box center [445, 451] width 313 height 21
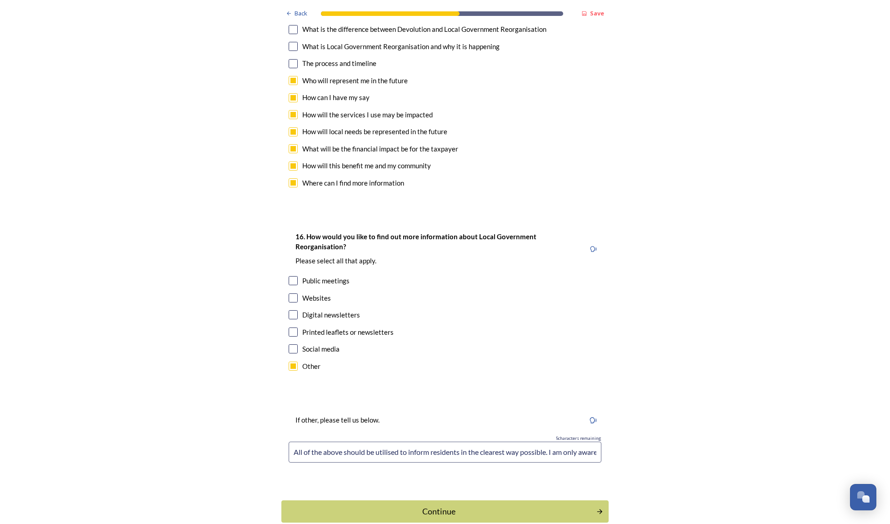
click at [591, 441] on input "All of the above should be utilised to inform residents in the clearest way pos…" at bounding box center [445, 451] width 313 height 21
drag, startPoint x: 462, startPoint y: 406, endPoint x: 152, endPoint y: 398, distance: 310.1
click at [536, 441] on input "All of the above should be utilised to inform residents in the clearest way pos…" at bounding box center [445, 451] width 313 height 21
drag, startPoint x: 537, startPoint y: 399, endPoint x: 661, endPoint y: 402, distance: 124.1
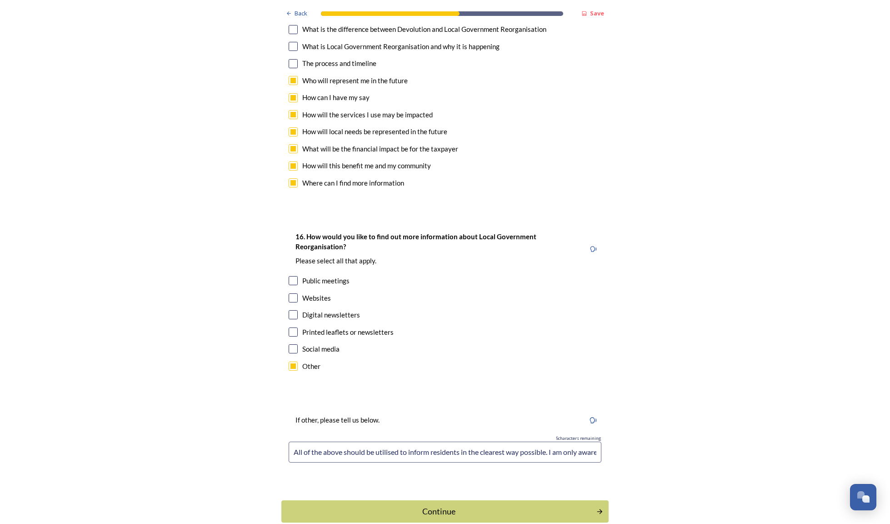
click at [421, 441] on input "All of the above should be utilised to inform residents in the clearest way pos…" at bounding box center [445, 451] width 313 height 21
drag, startPoint x: 428, startPoint y: 397, endPoint x: 220, endPoint y: 400, distance: 207.3
click at [407, 441] on input "All of the above should be utilised to inform residents in the clearest way pos…" at bounding box center [445, 451] width 313 height 21
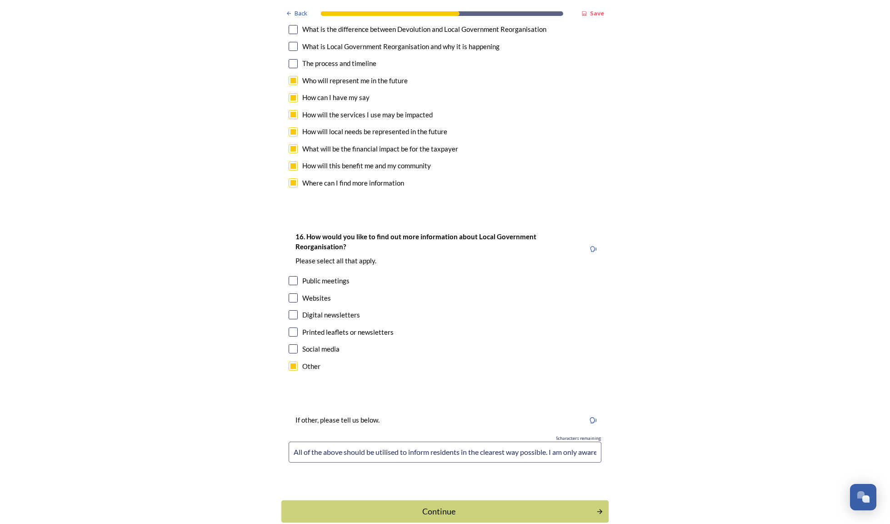
drag, startPoint x: 469, startPoint y: 404, endPoint x: 607, endPoint y: 406, distance: 138.6
type input "All of the above should be utilised to inform residents in the clearest way pos…"
click at [465, 505] on div "Continue" at bounding box center [439, 511] width 308 height 12
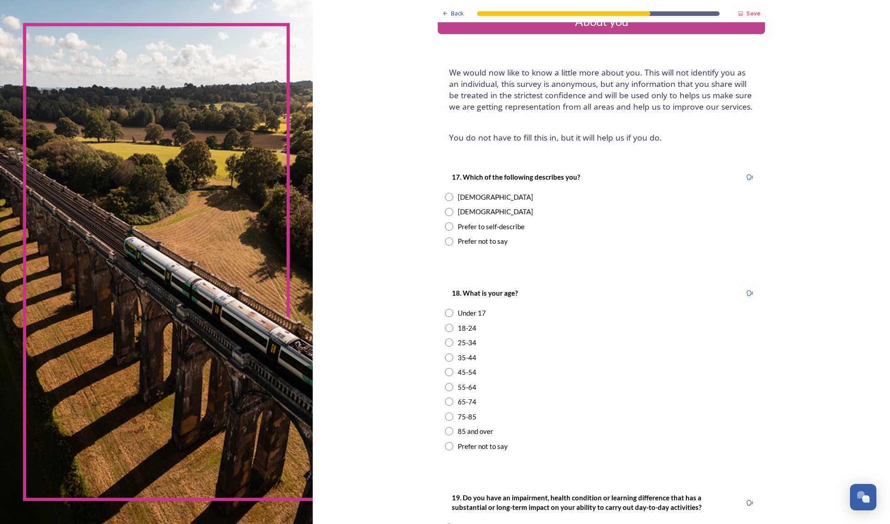
scroll to position [87, 0]
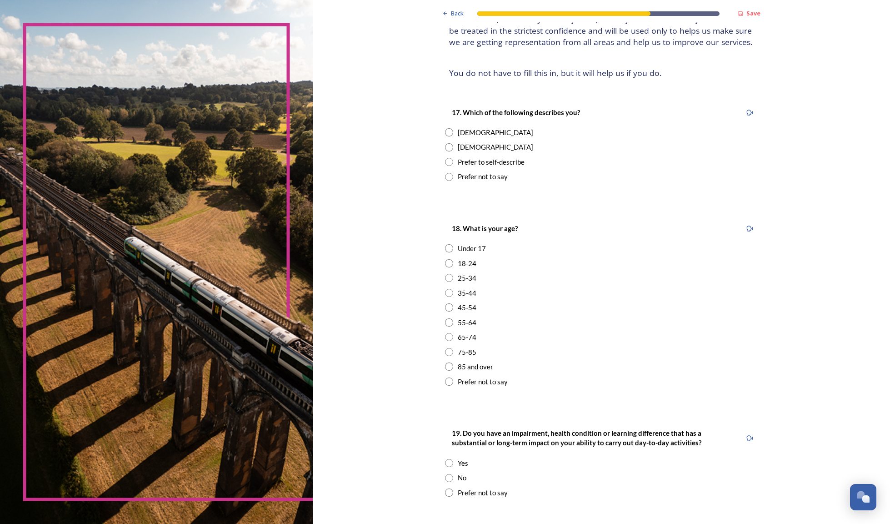
click at [445, 143] on input "radio" at bounding box center [449, 147] width 8 height 8
radio input "true"
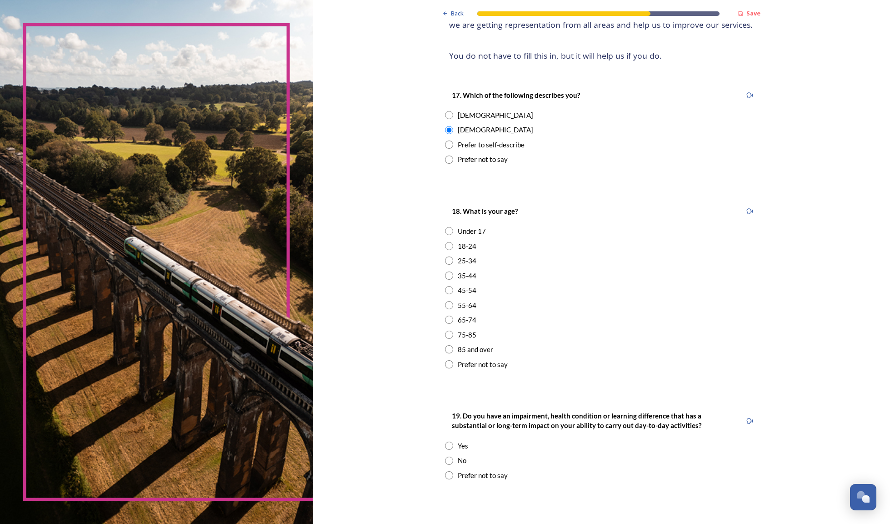
scroll to position [137, 0]
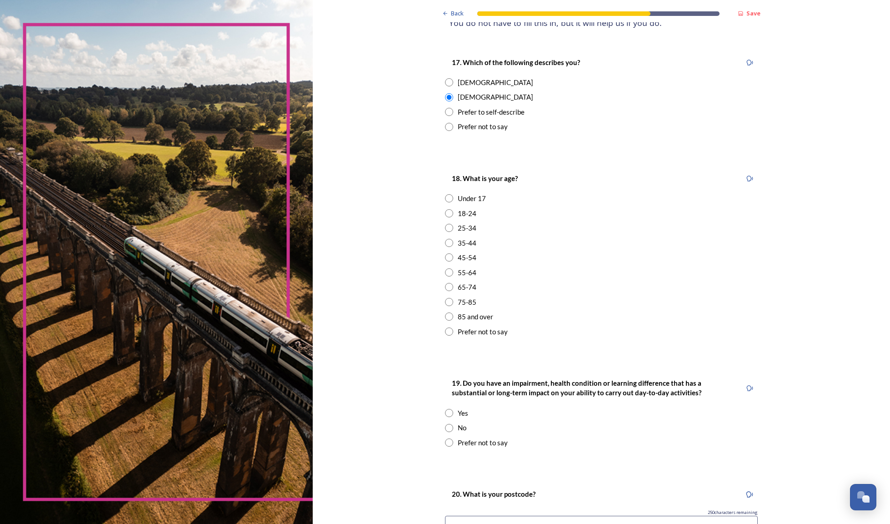
click at [445, 239] on input "radio" at bounding box center [449, 243] width 8 height 8
radio input "true"
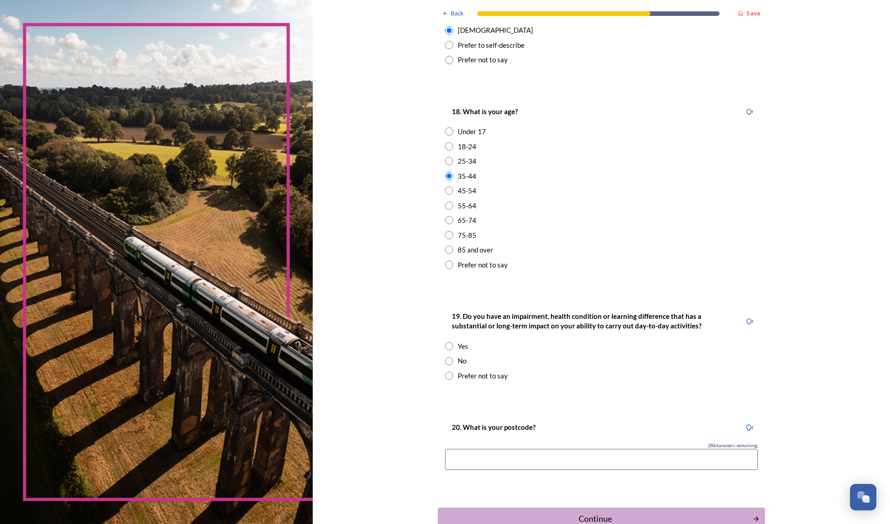
click at [445, 357] on input "radio" at bounding box center [449, 361] width 8 height 8
radio input "true"
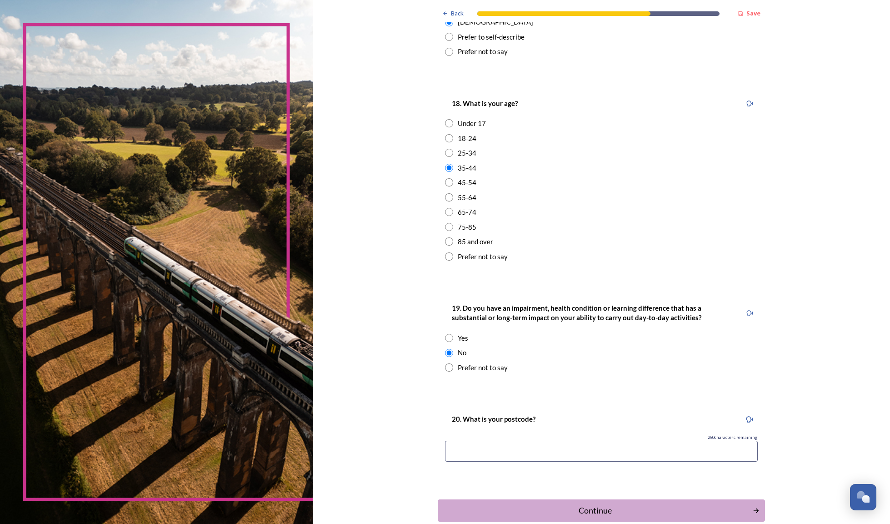
scroll to position [254, 0]
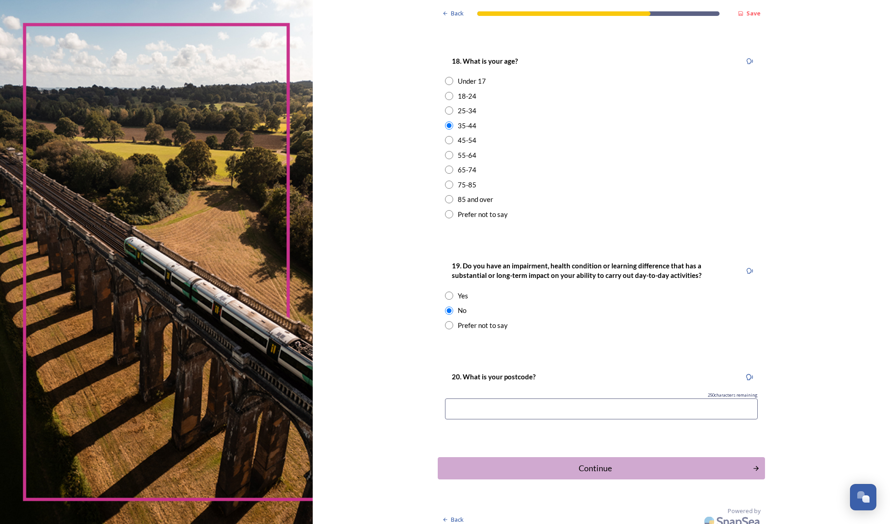
click at [549, 399] on input at bounding box center [601, 408] width 313 height 21
type input "BN15 9PZ"
click at [806, 371] on div "Back Save About you We would now like to know a little more about you. This wil…" at bounding box center [601, 139] width 577 height 786
click at [571, 462] on div "Continue" at bounding box center [595, 468] width 308 height 12
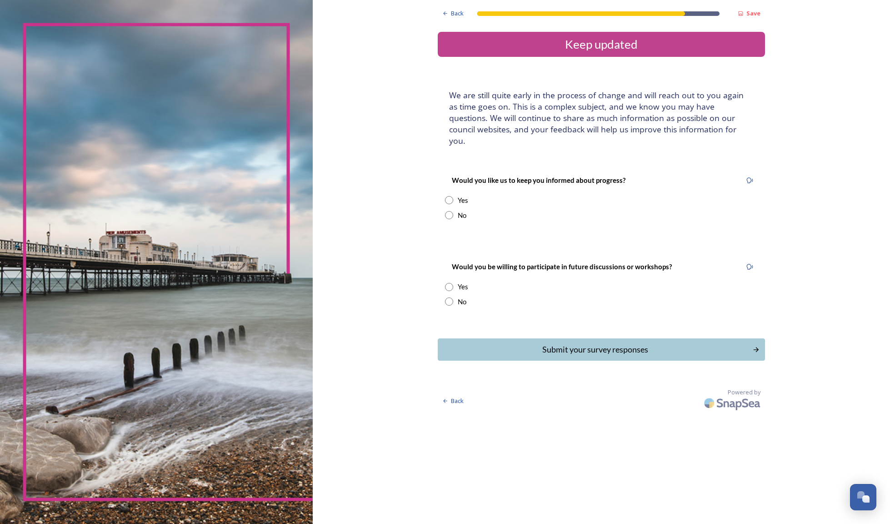
click at [445, 196] on input "radio" at bounding box center [449, 200] width 8 height 8
radio input "true"
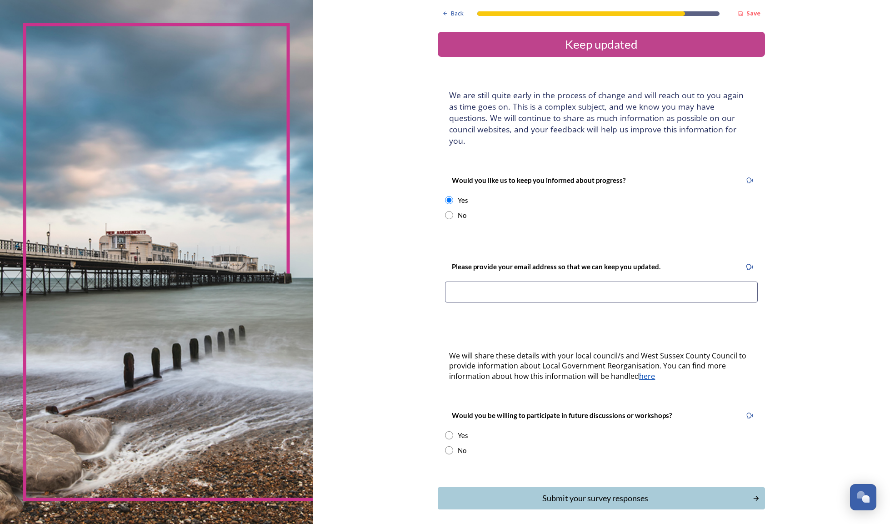
click at [514, 281] on input at bounding box center [601, 291] width 313 height 21
type input "[EMAIL_ADDRESS][DOMAIN_NAME]"
drag, startPoint x: 431, startPoint y: 361, endPoint x: 467, endPoint y: 368, distance: 36.5
click at [449, 362] on span "We will share these details with your local council/s and West Sussex County Co…" at bounding box center [598, 365] width 299 height 30
click at [480, 368] on div "We will share these details with your local council/s and West Sussex County Co…" at bounding box center [601, 366] width 318 height 42
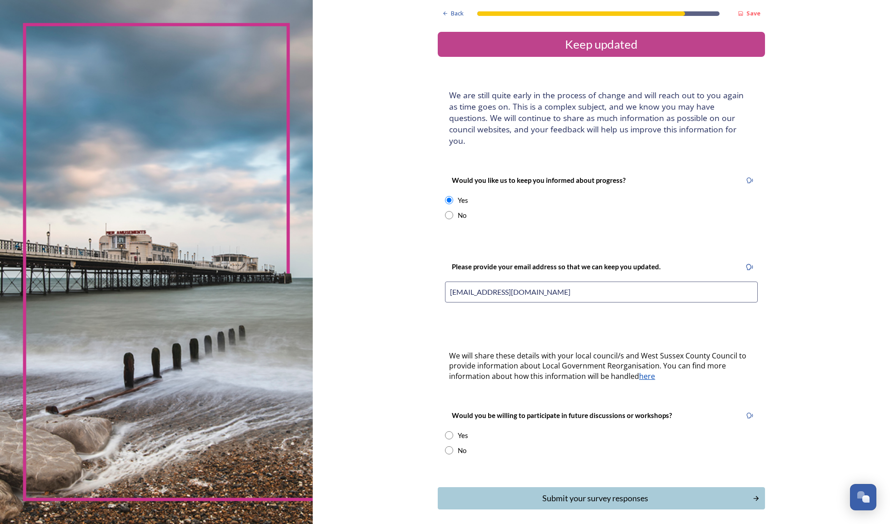
click at [445, 446] on input "radio" at bounding box center [449, 450] width 8 height 8
radio input "true"
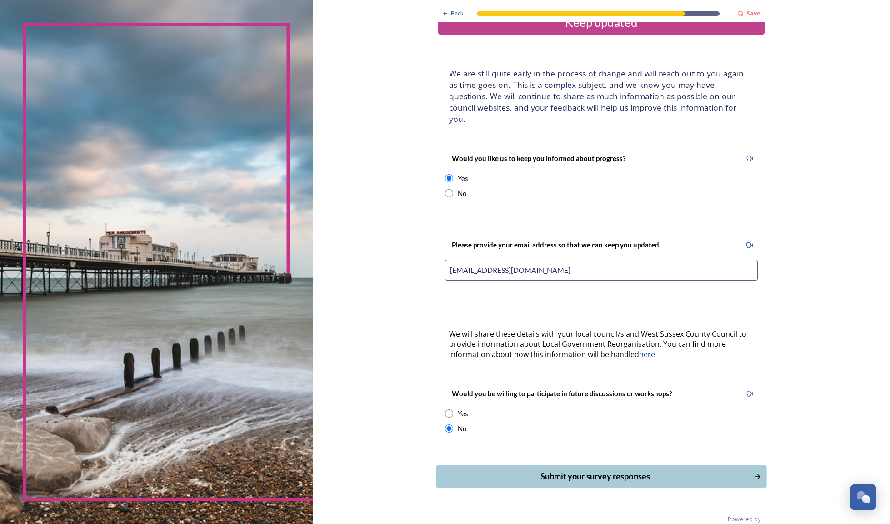
click at [549, 470] on div "Submit your survey responses" at bounding box center [595, 476] width 308 height 12
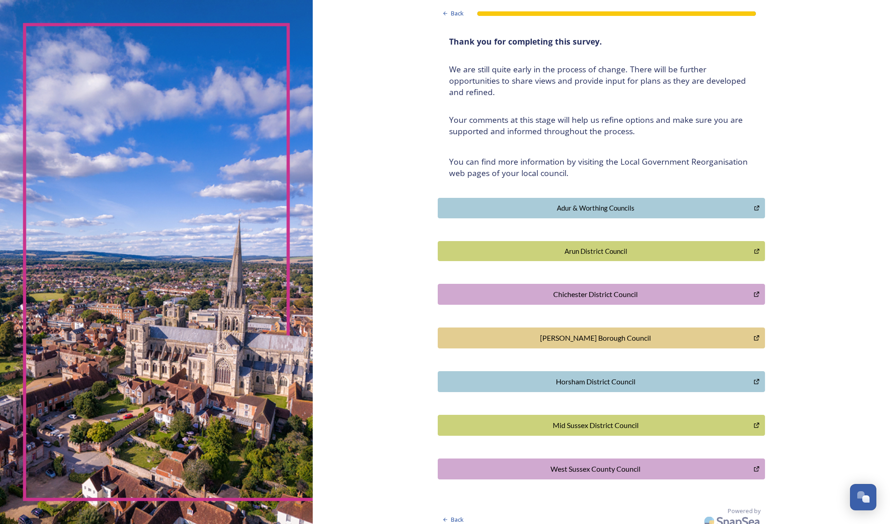
scroll to position [0, 0]
